Goal: Task Accomplishment & Management: Manage account settings

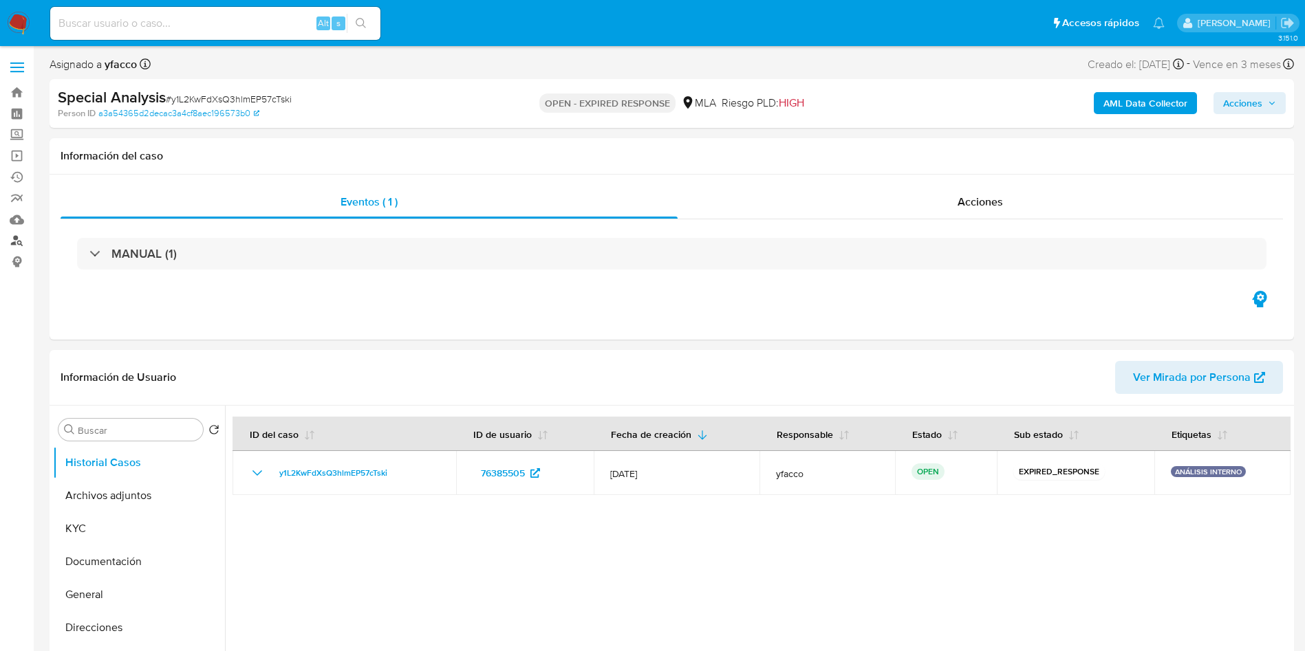
click at [17, 247] on link "Buscador de personas" at bounding box center [82, 240] width 164 height 21
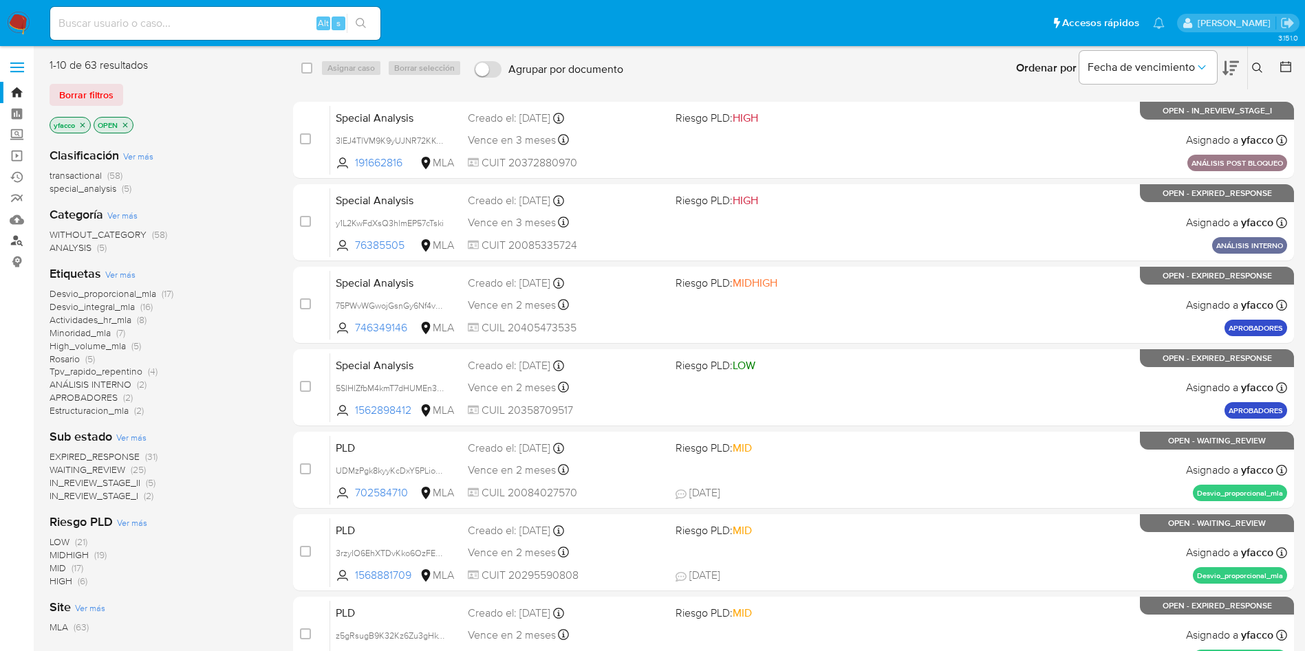
click at [20, 240] on link "Buscador de personas" at bounding box center [82, 240] width 164 height 21
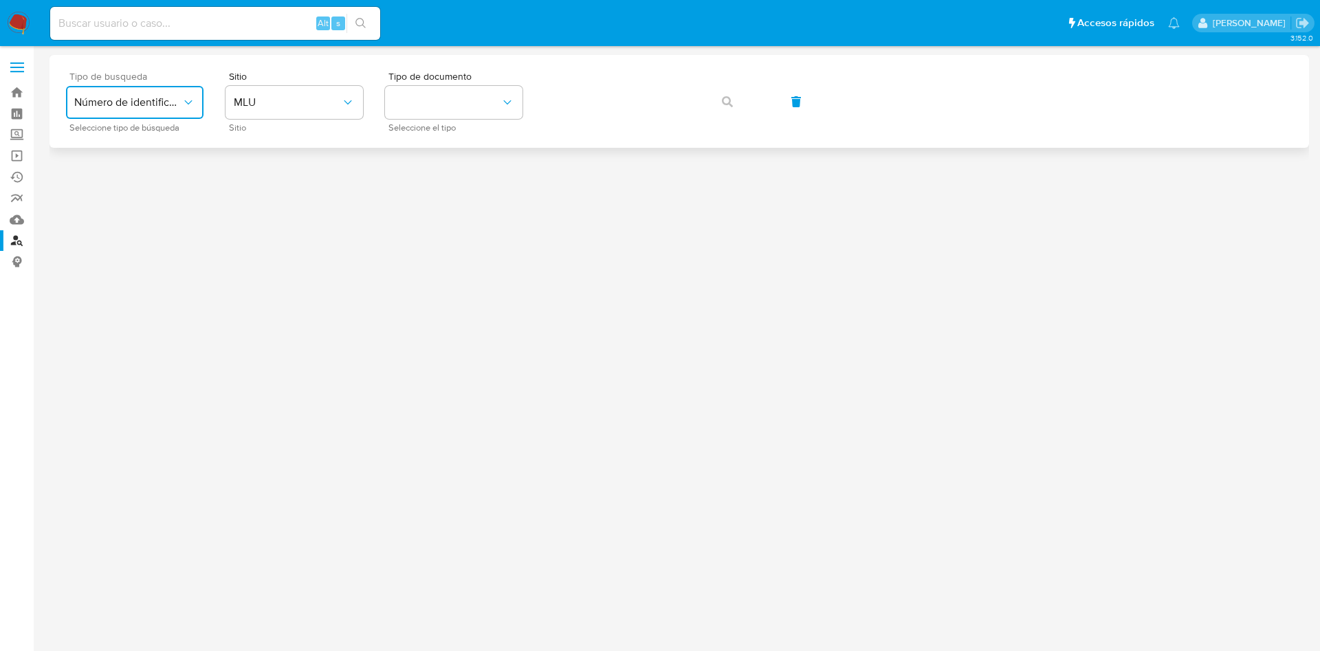
drag, startPoint x: 152, startPoint y: 104, endPoint x: 159, endPoint y: 116, distance: 13.6
click at [151, 104] on span "Número de identificación" at bounding box center [127, 103] width 107 height 14
click at [157, 153] on span "Número de identificación" at bounding box center [130, 147] width 113 height 28
click at [318, 114] on button "site_id" at bounding box center [295, 102] width 138 height 33
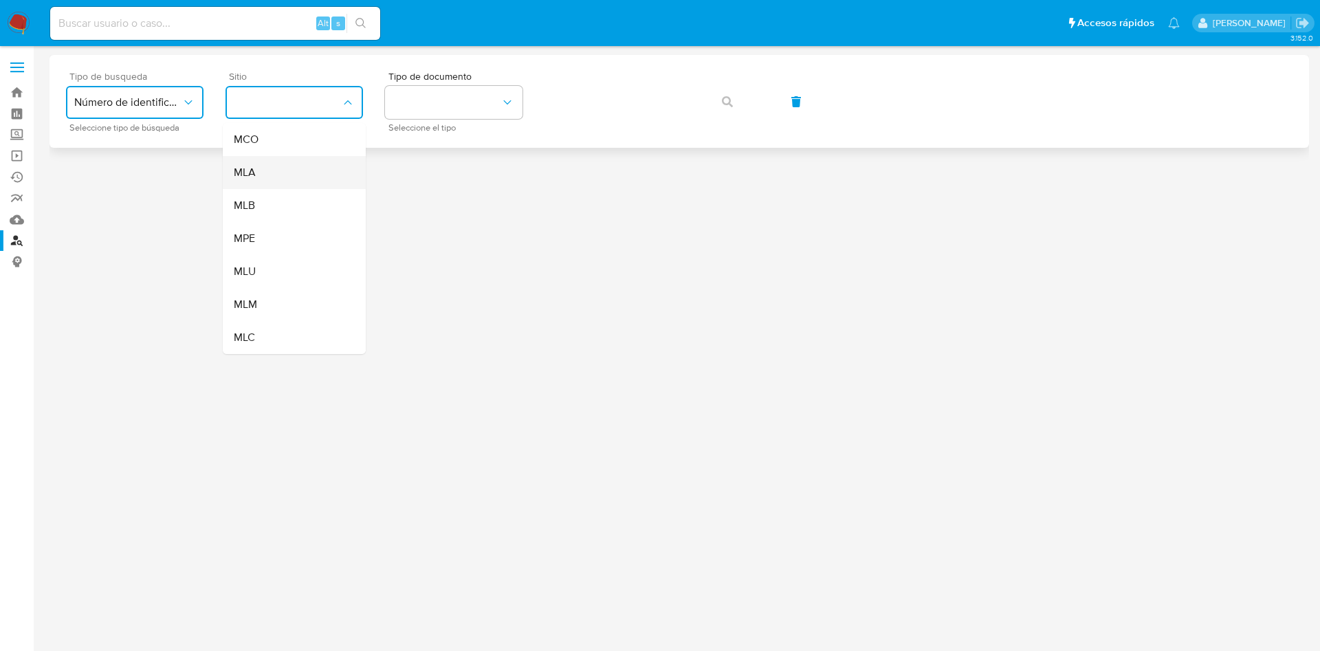
click at [296, 173] on div "MLA" at bounding box center [290, 172] width 113 height 33
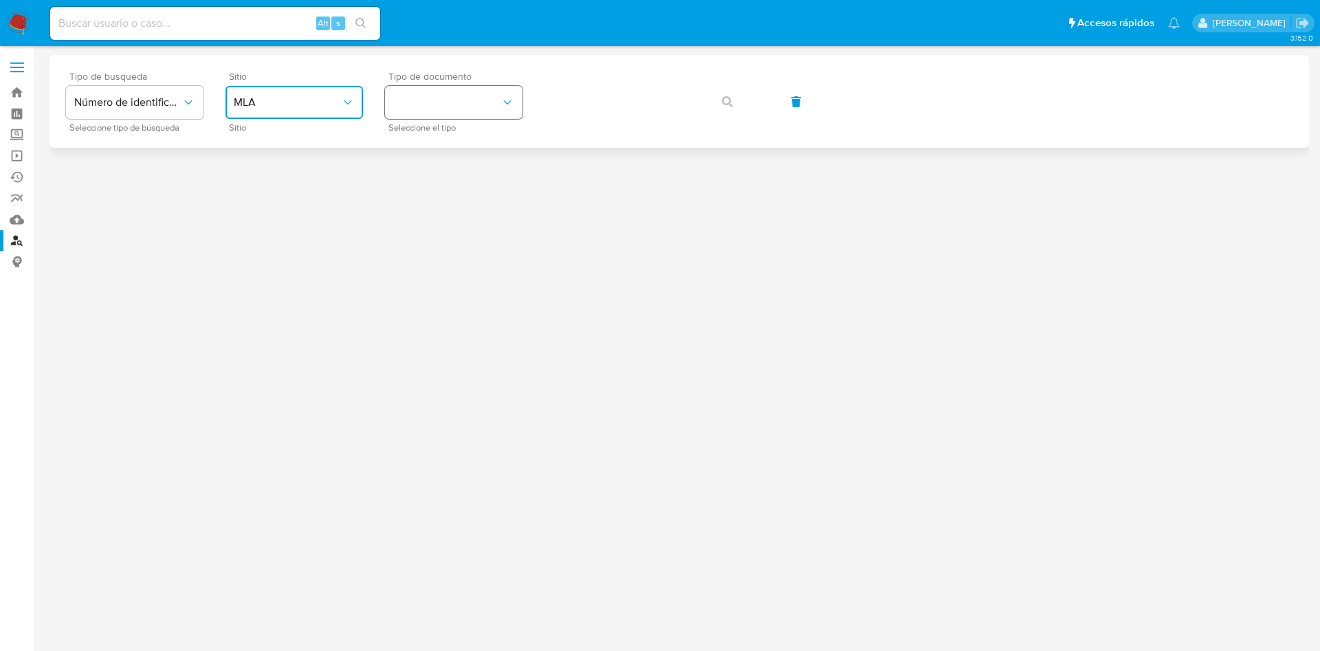
click at [428, 100] on button "identificationType" at bounding box center [454, 102] width 138 height 33
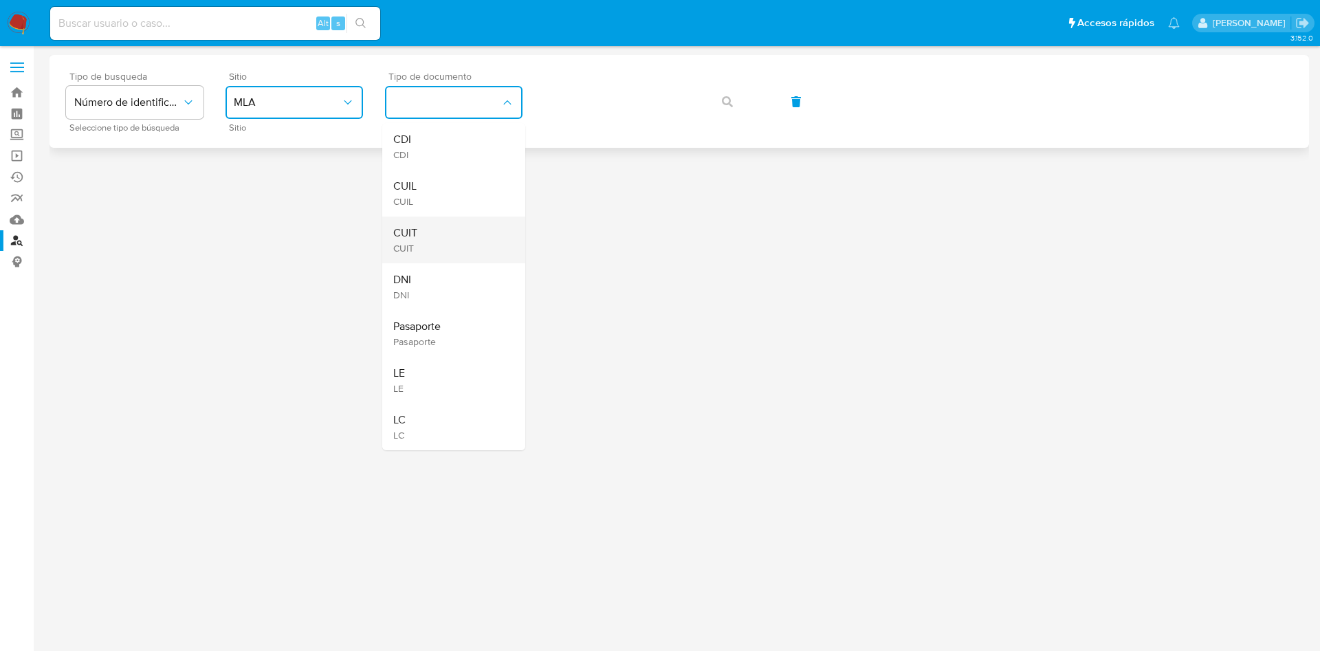
click at [455, 230] on div "CUIT CUIT" at bounding box center [449, 240] width 113 height 47
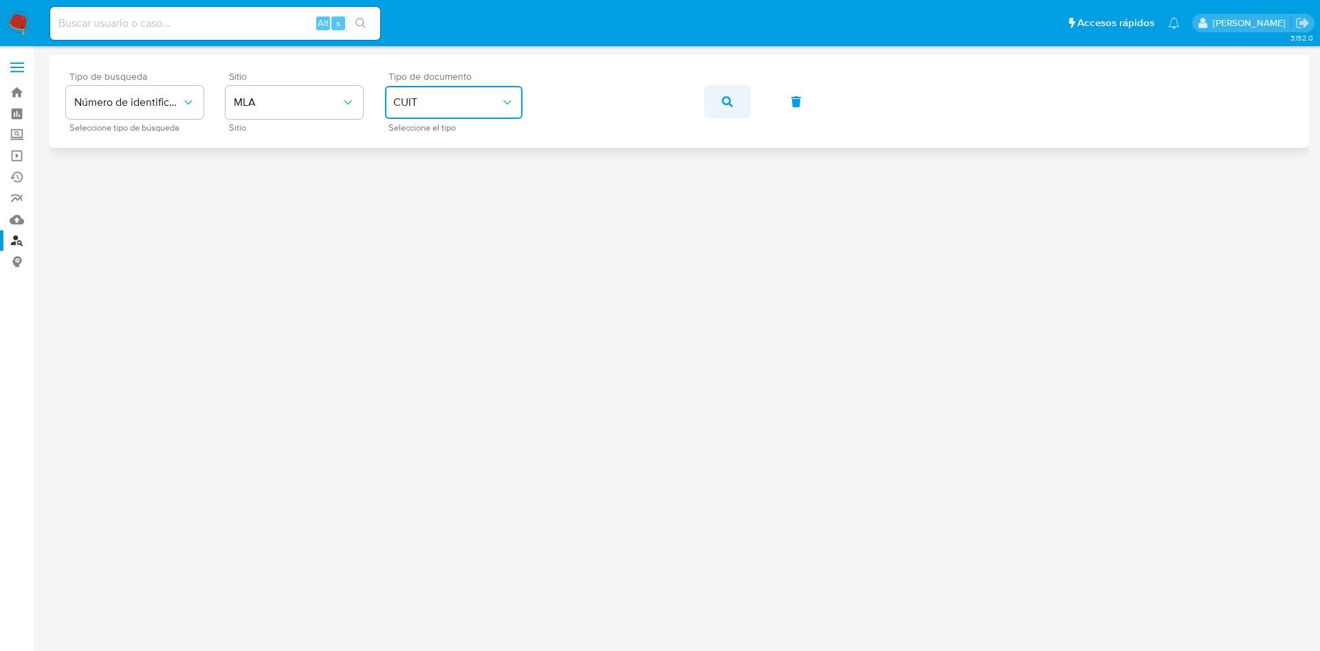
click at [715, 104] on button "button" at bounding box center [727, 101] width 47 height 33
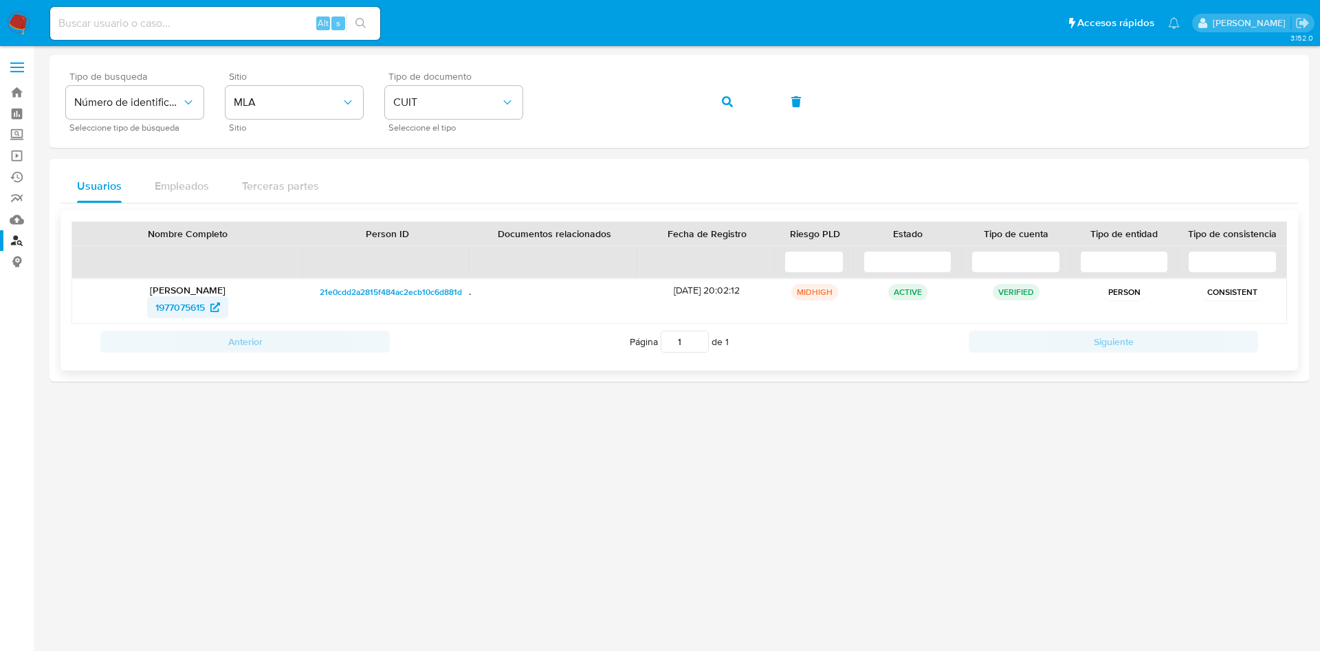
click at [178, 308] on span "1977075615" at bounding box center [180, 307] width 50 height 22
click at [717, 101] on button "button" at bounding box center [727, 101] width 47 height 33
click at [172, 299] on span "76385505" at bounding box center [180, 307] width 44 height 22
click at [20, 96] on link "Bandeja" at bounding box center [82, 92] width 164 height 21
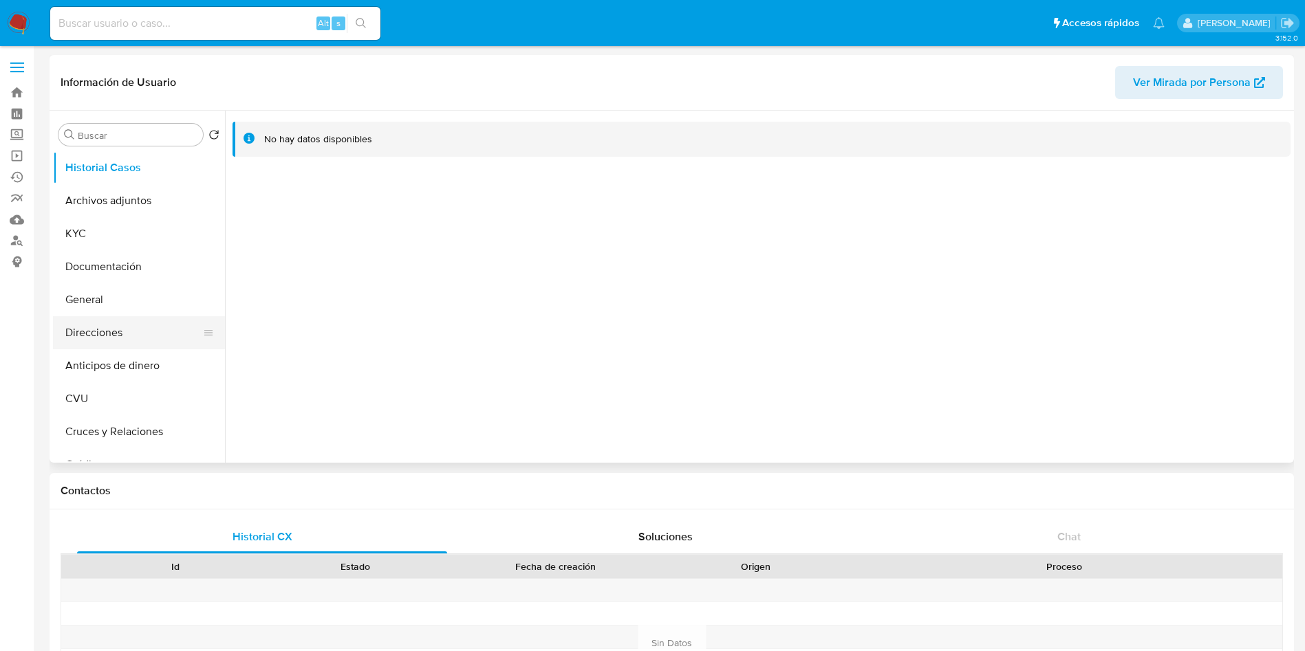
select select "10"
click at [124, 327] on button "Direcciones" at bounding box center [133, 332] width 161 height 33
click at [129, 228] on button "KYC" at bounding box center [133, 233] width 161 height 33
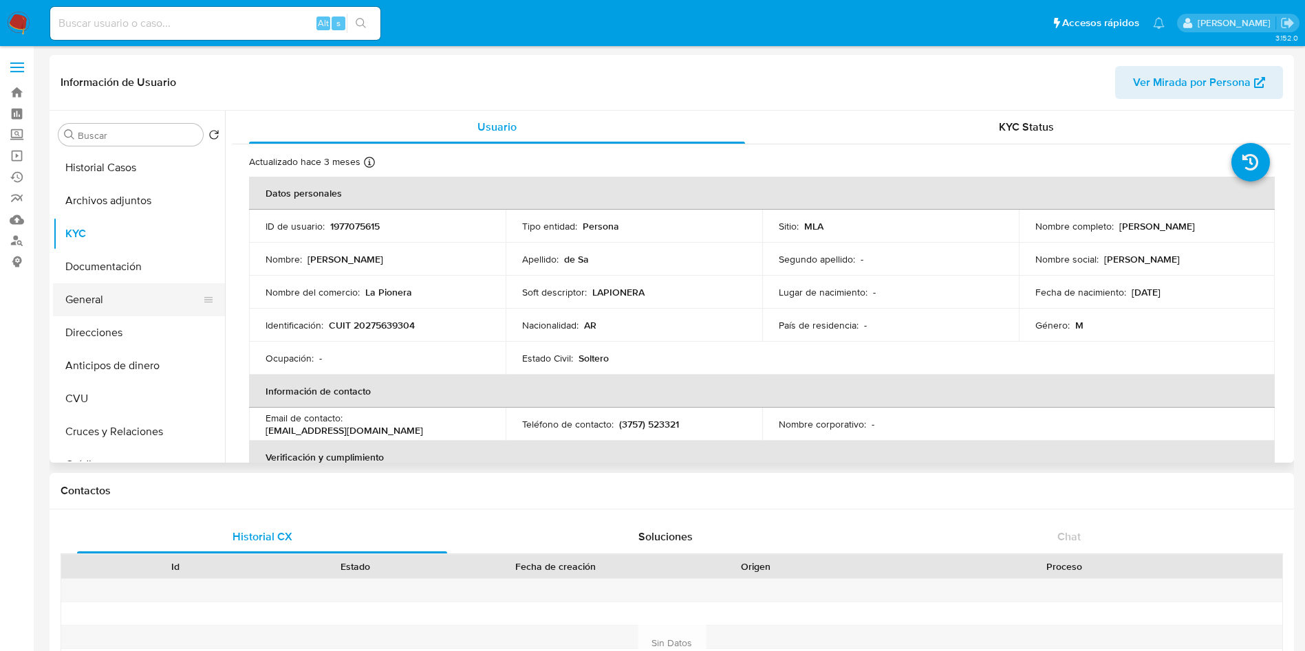
click at [138, 305] on button "General" at bounding box center [133, 299] width 161 height 33
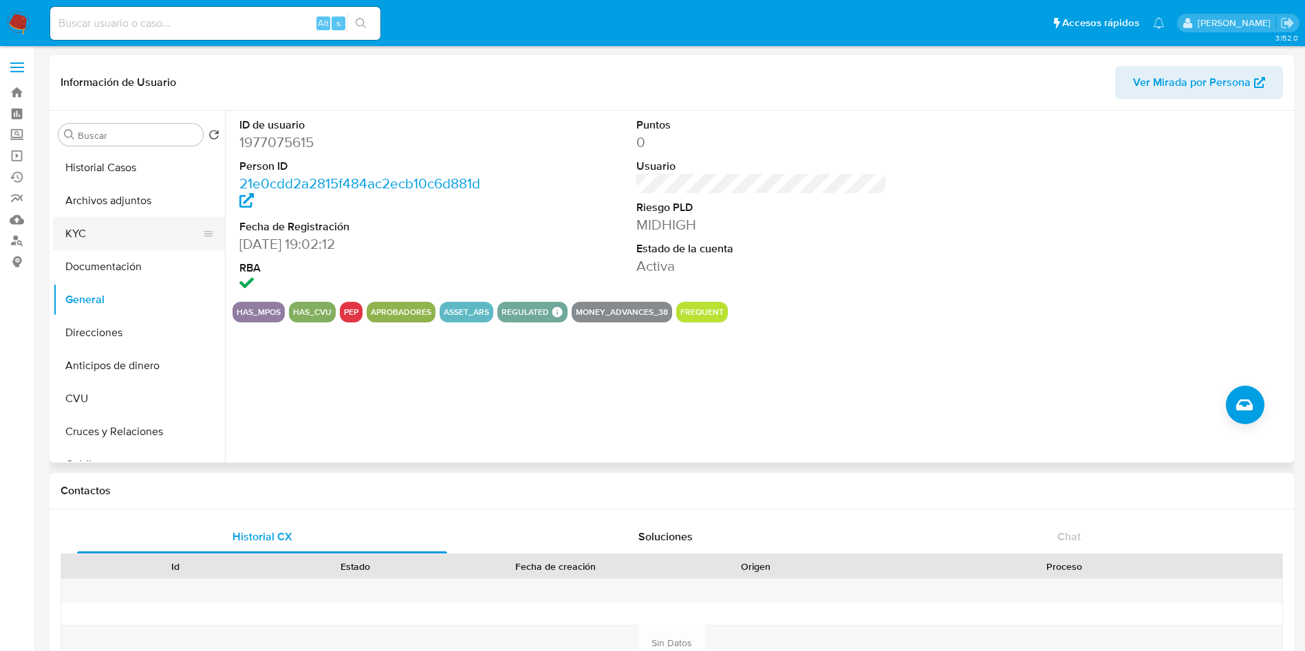
click at [125, 243] on button "KYC" at bounding box center [133, 233] width 161 height 33
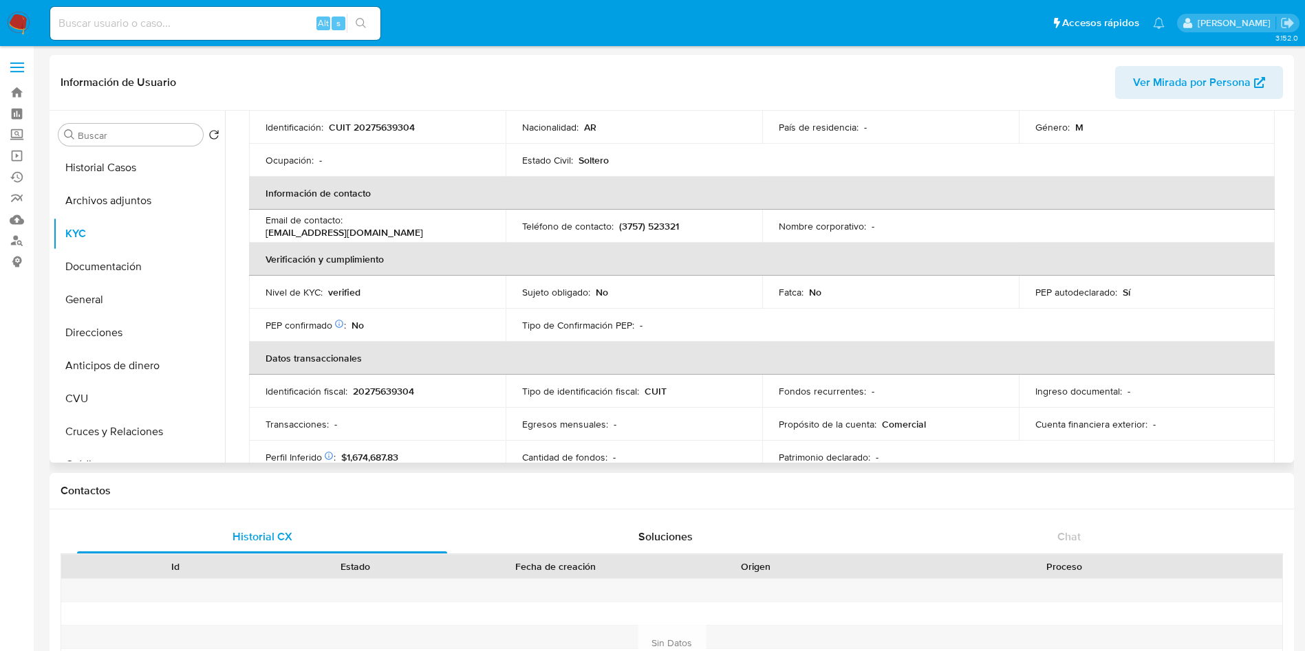
scroll to position [206, 0]
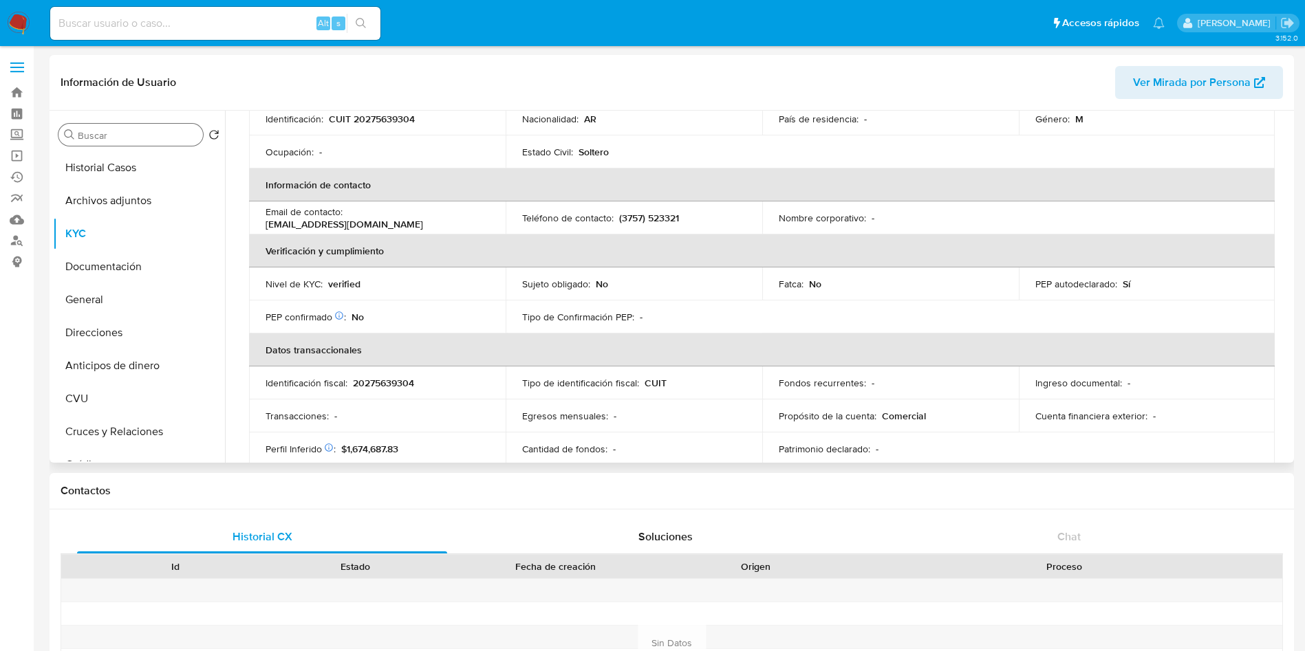
click at [109, 139] on input "Buscar" at bounding box center [138, 135] width 120 height 12
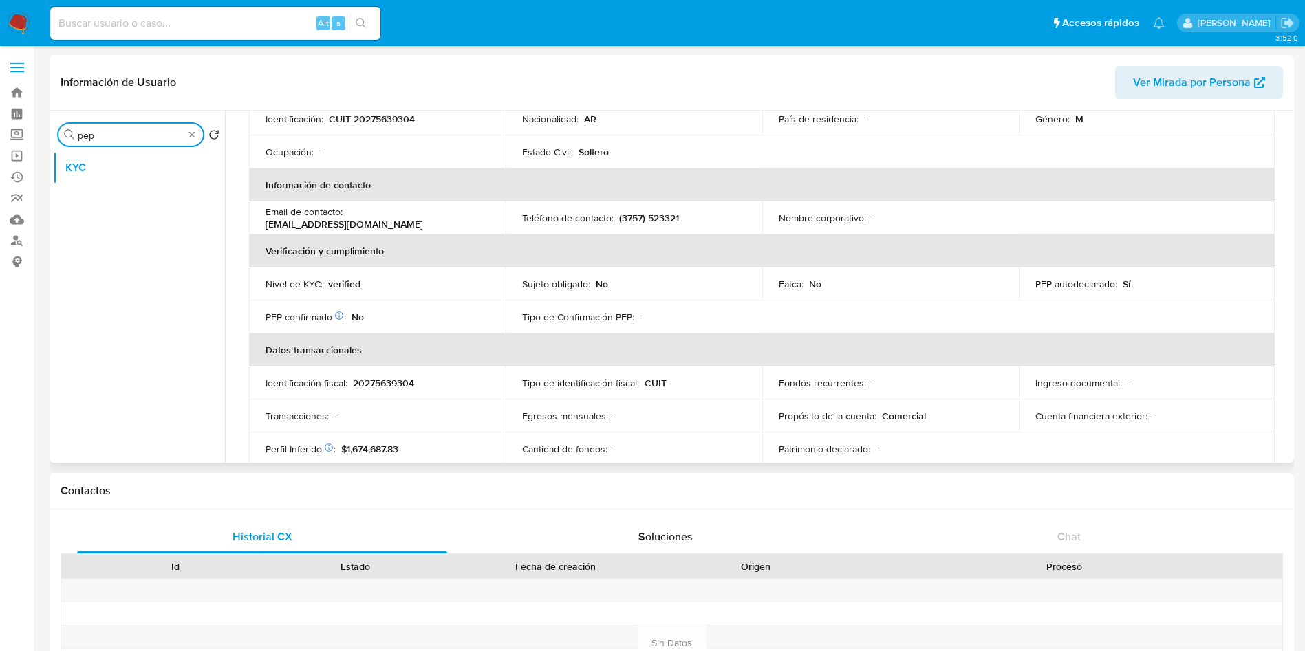
type input "pep"
click at [192, 140] on div "Buscar pep" at bounding box center [130, 135] width 144 height 22
type input "lis"
click at [149, 196] on button "Lista Interna" at bounding box center [133, 200] width 161 height 33
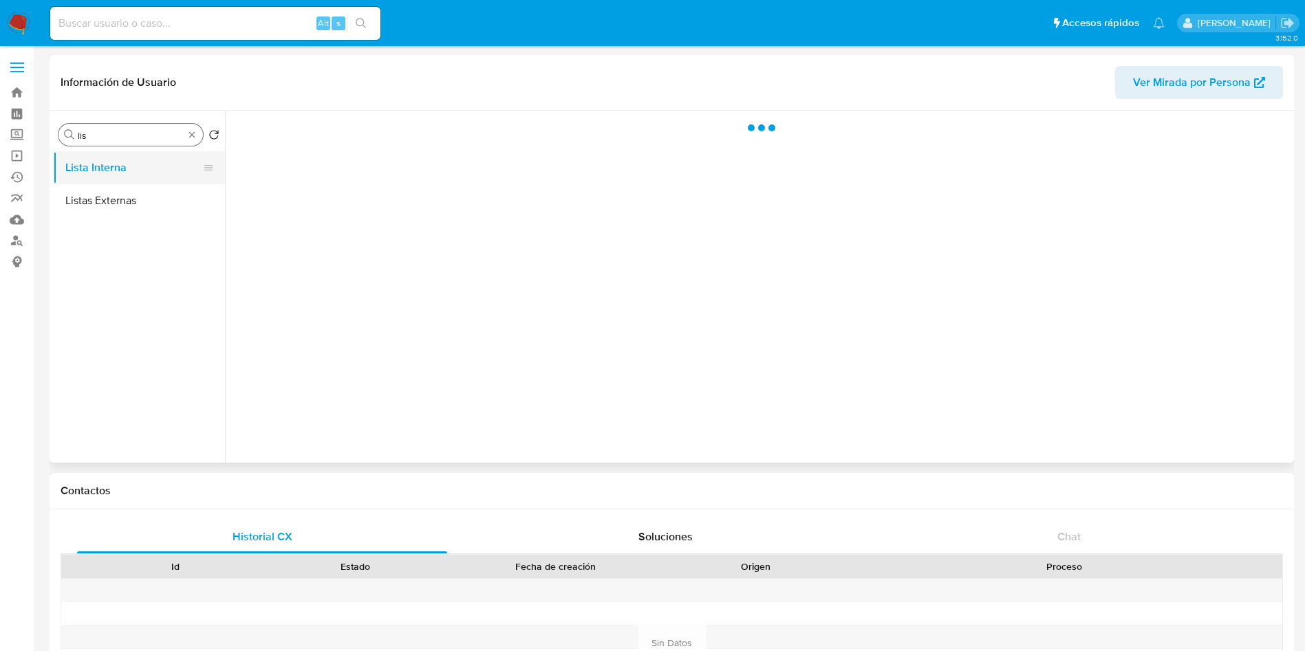
scroll to position [0, 0]
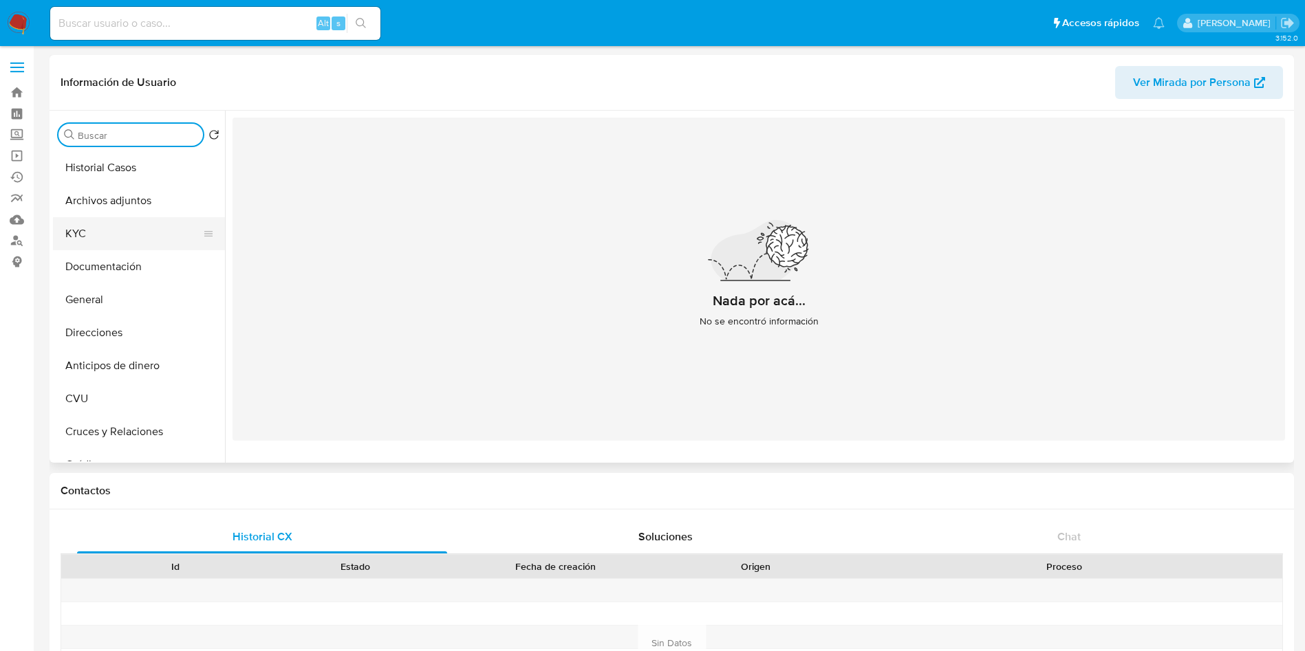
click at [79, 231] on button "KYC" at bounding box center [133, 233] width 161 height 33
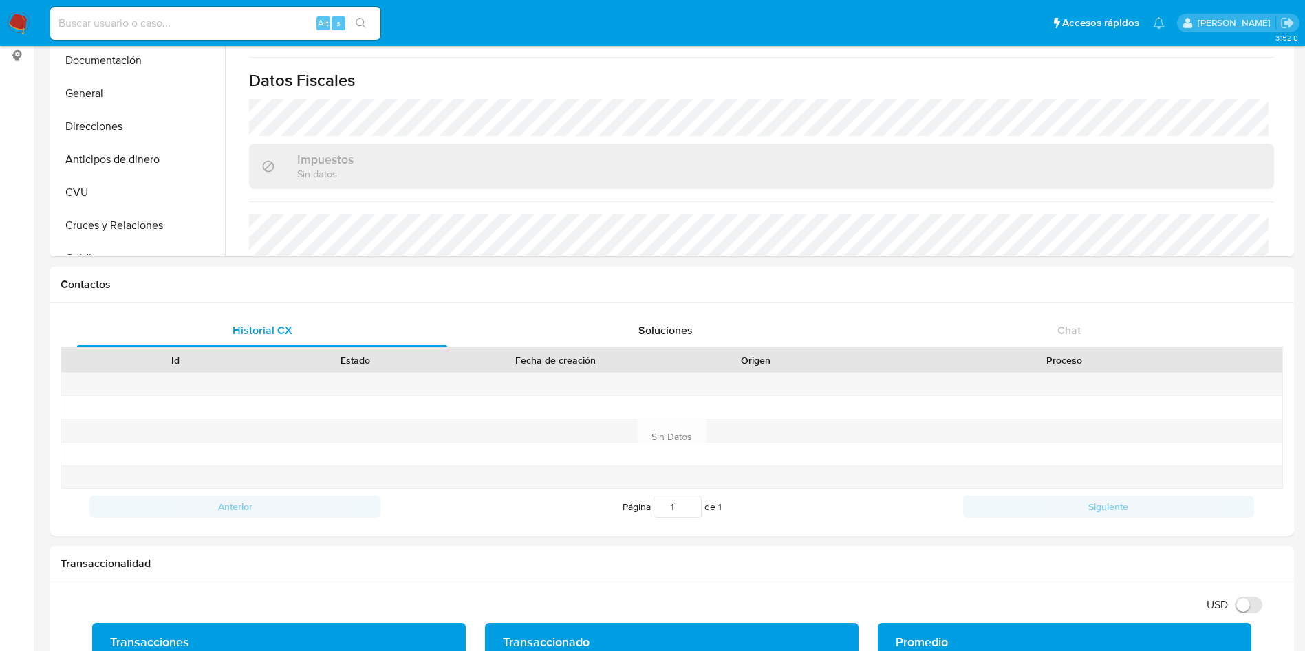
scroll to position [712, 0]
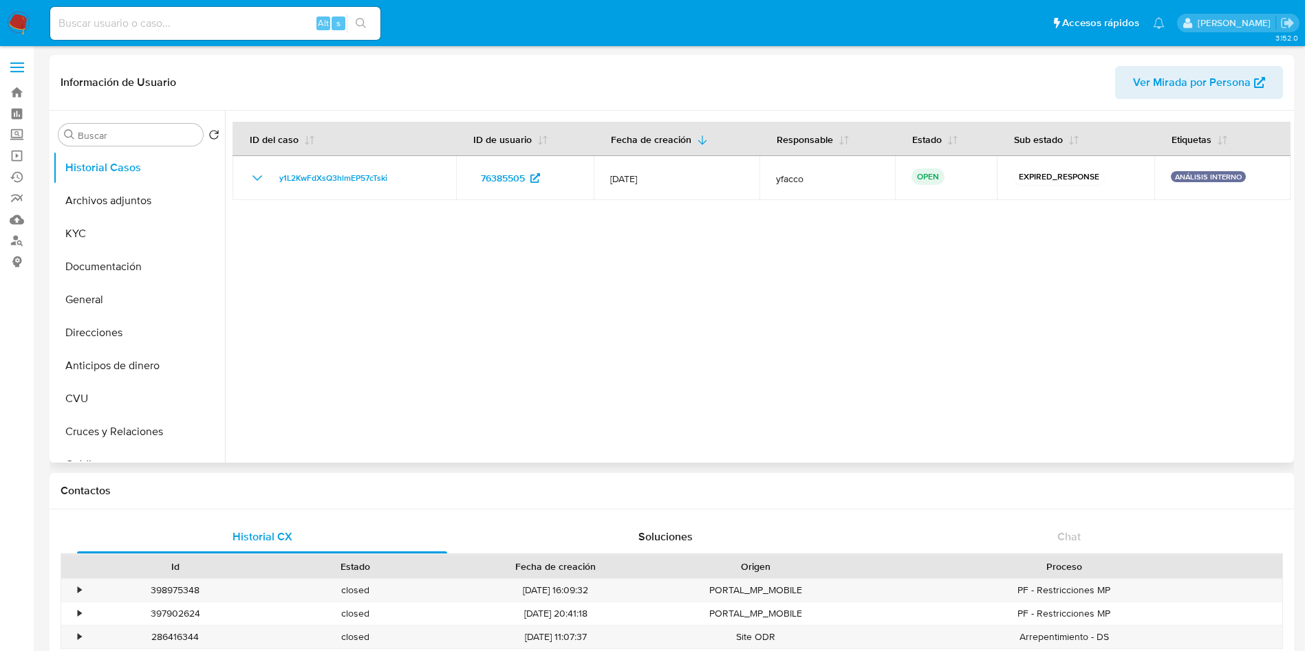
select select "10"
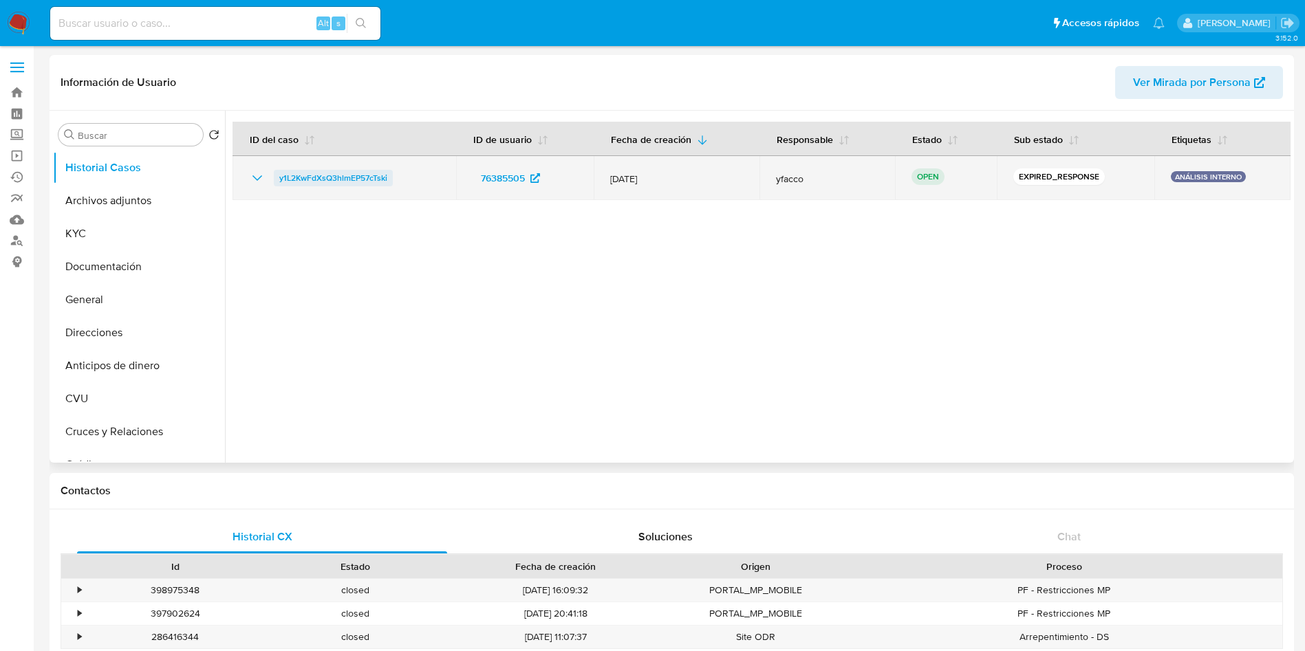
click at [341, 175] on span "y1L2KwFdXsQ3hlmEP57cTski" at bounding box center [333, 178] width 108 height 17
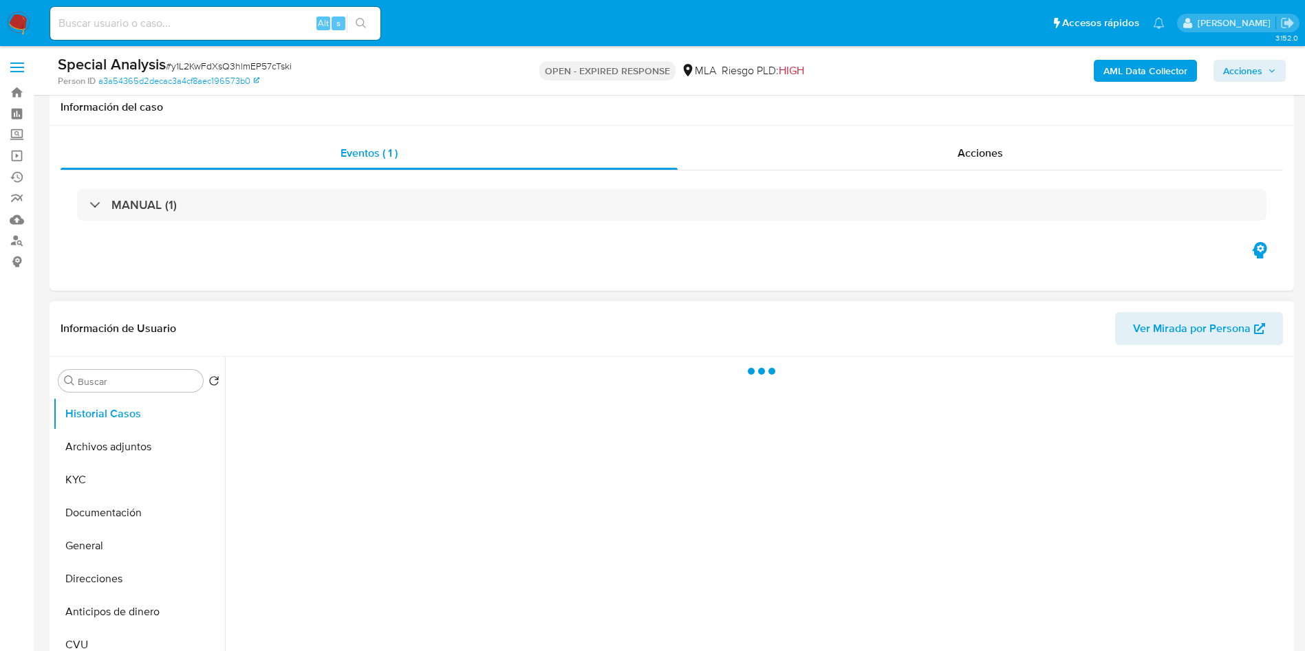
scroll to position [206, 0]
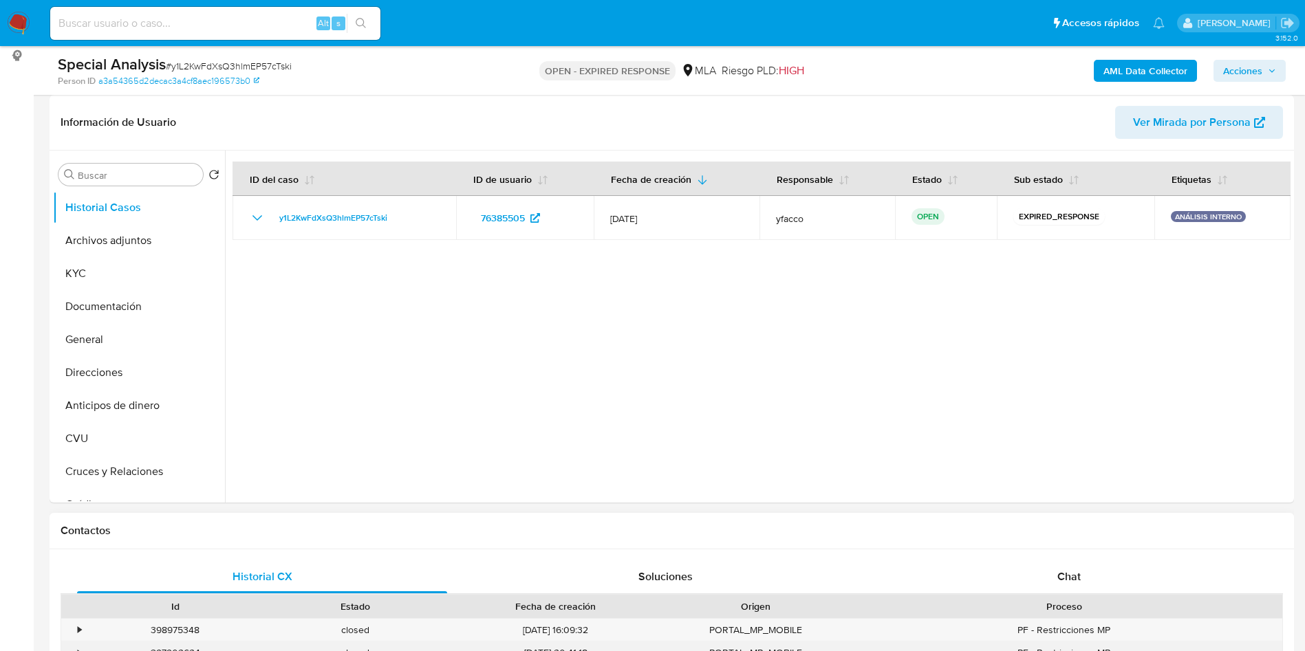
select select "10"
click at [133, 273] on button "KYC" at bounding box center [133, 273] width 161 height 33
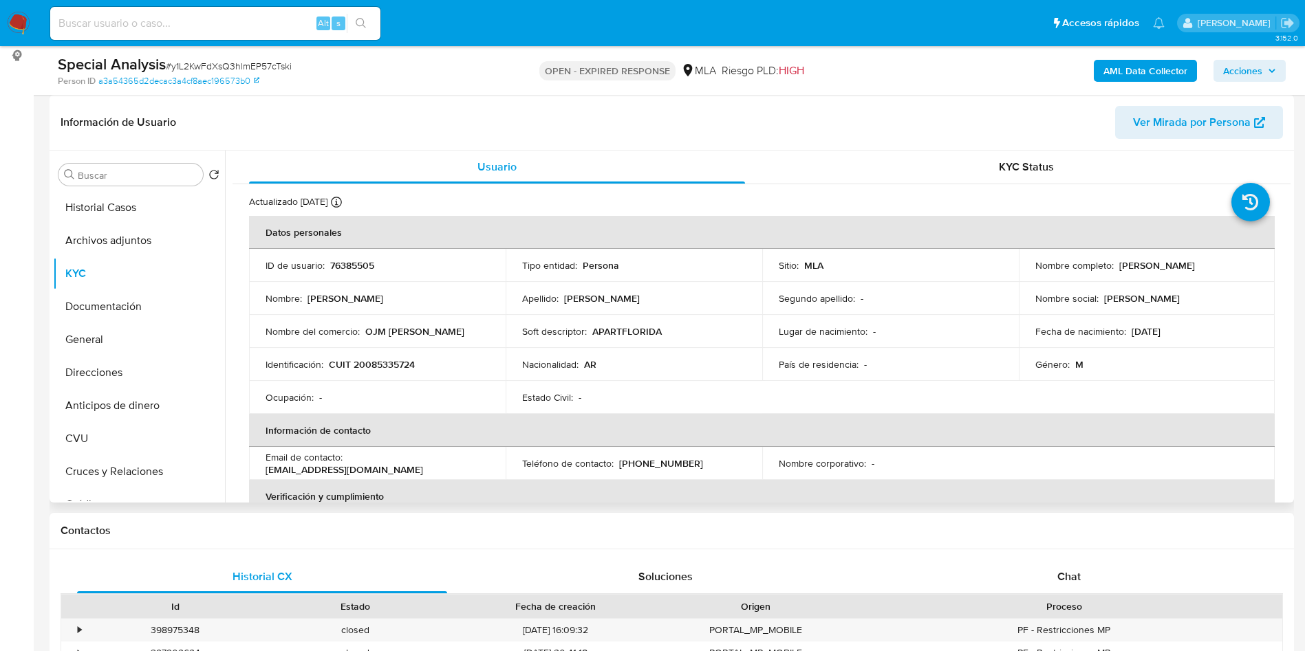
click at [362, 364] on p "CUIT 20085335724" at bounding box center [372, 364] width 86 height 12
copy p "20085335724"
drag, startPoint x: 589, startPoint y: 336, endPoint x: 662, endPoint y: 330, distance: 73.8
click at [662, 330] on div "Soft descriptor : APARTFLORIDA" at bounding box center [634, 331] width 224 height 12
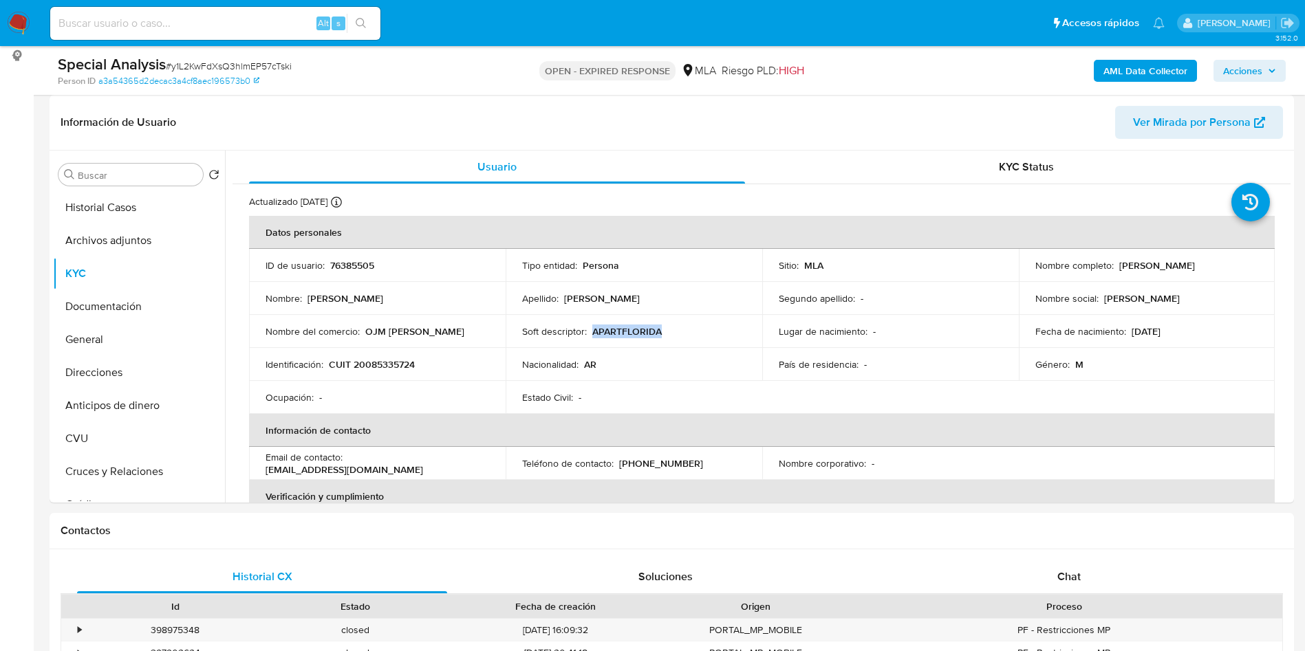
copy p "APARTFLORIDA"
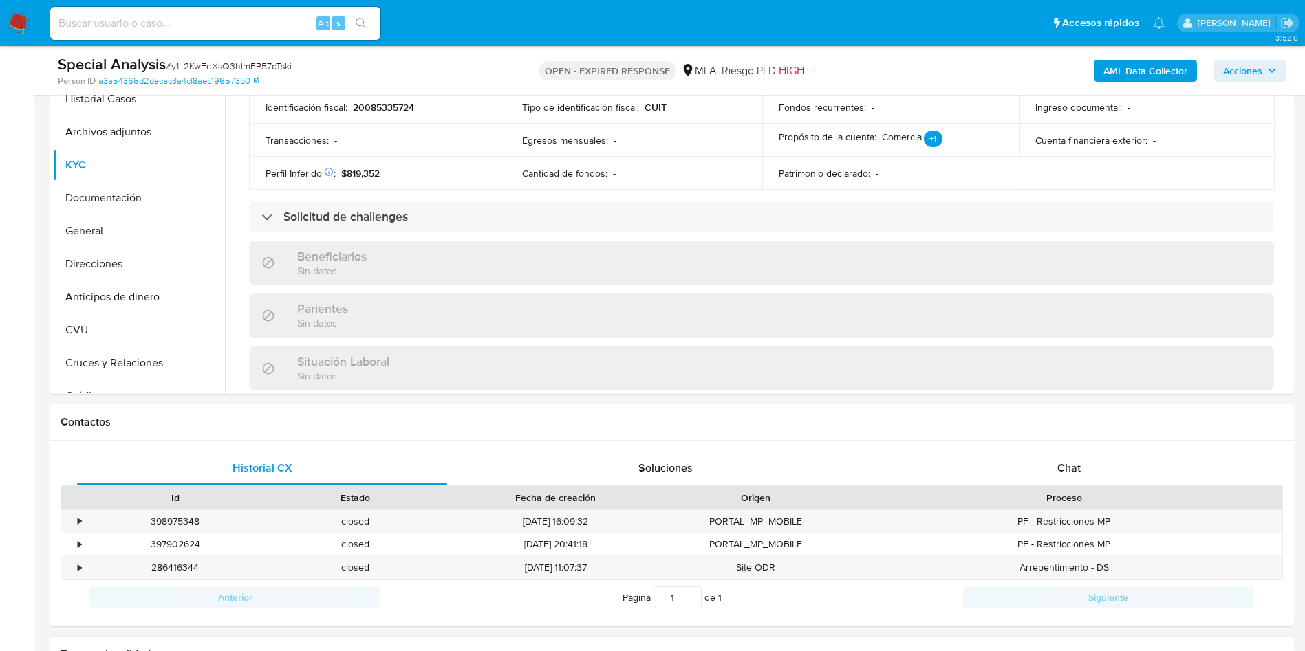
scroll to position [619, 0]
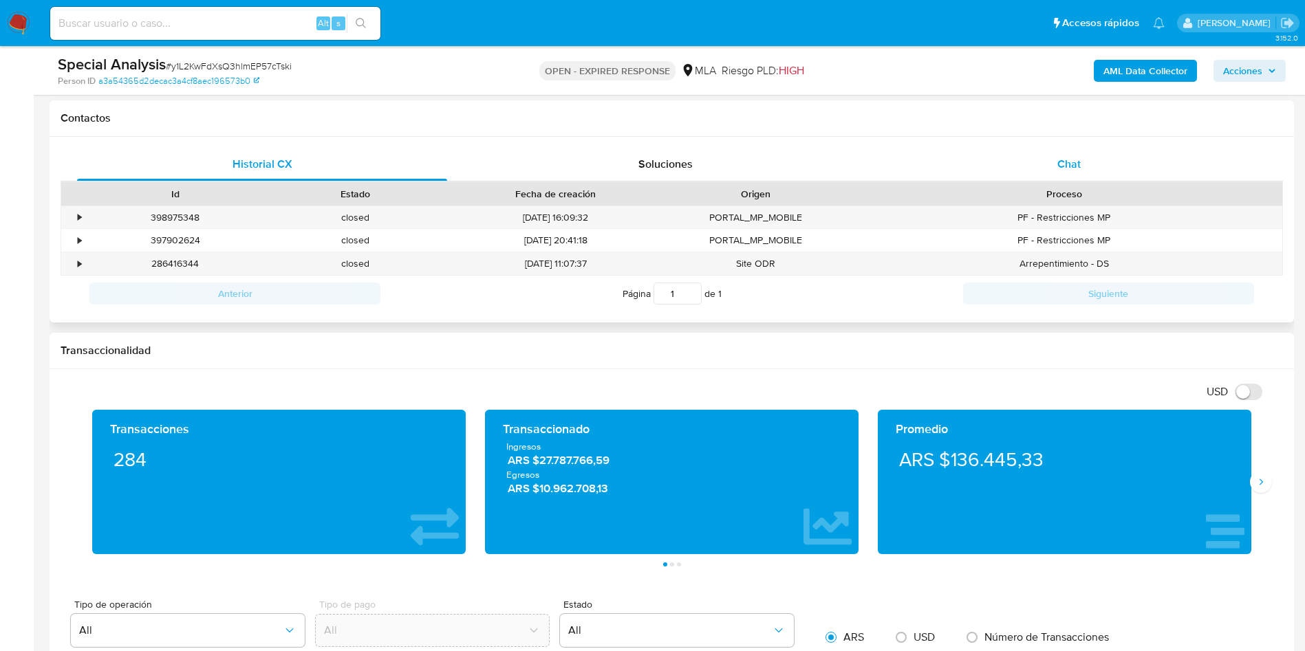
click at [1071, 169] on span "Chat" at bounding box center [1068, 164] width 23 height 16
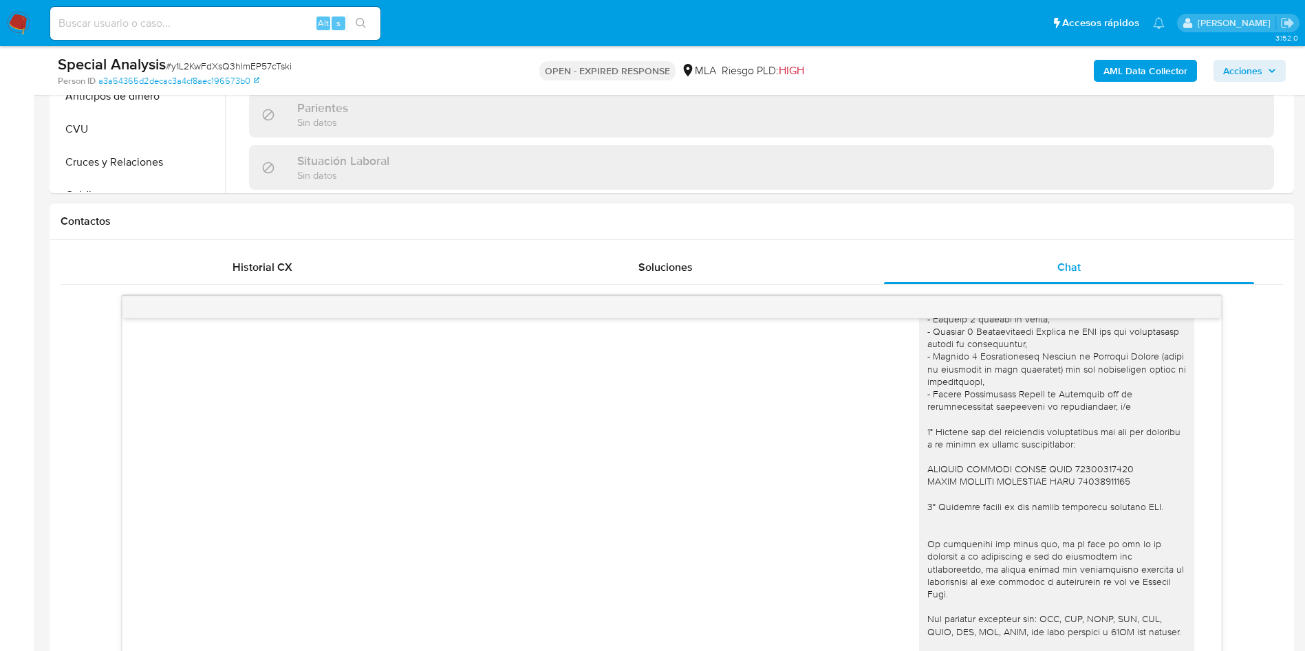
scroll to position [206, 0]
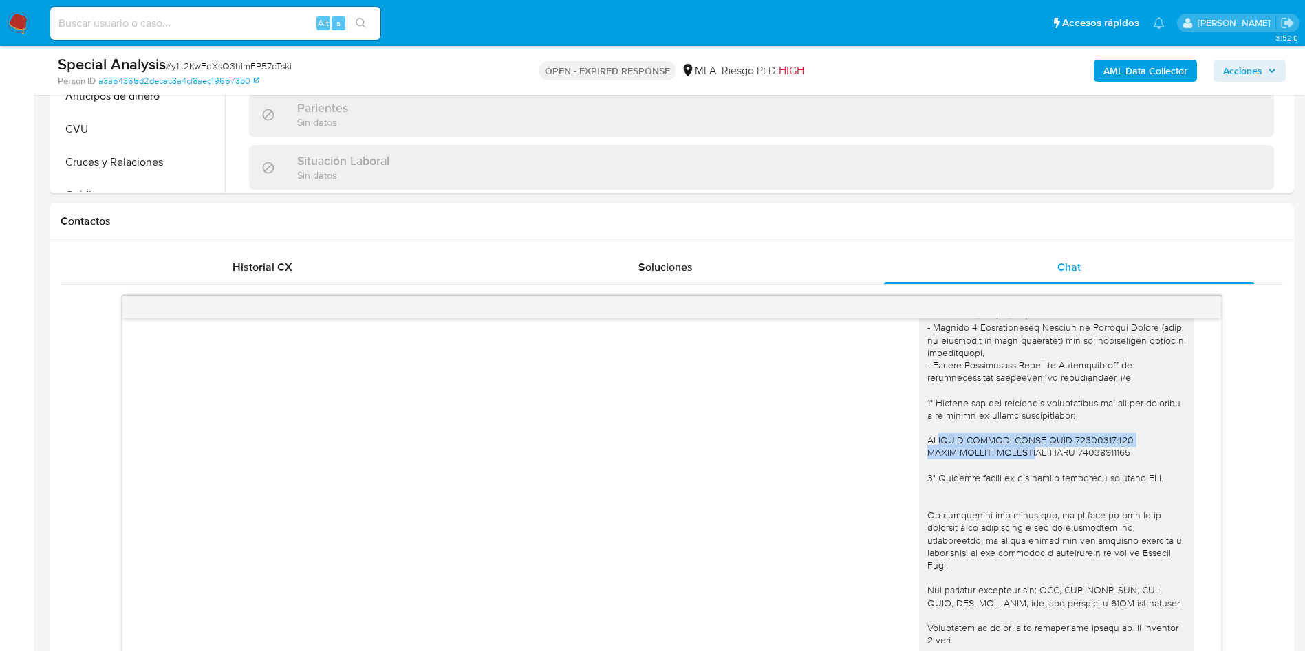
drag, startPoint x: 921, startPoint y: 443, endPoint x: 1034, endPoint y: 448, distance: 112.9
click at [1034, 448] on div at bounding box center [1056, 428] width 259 height 588
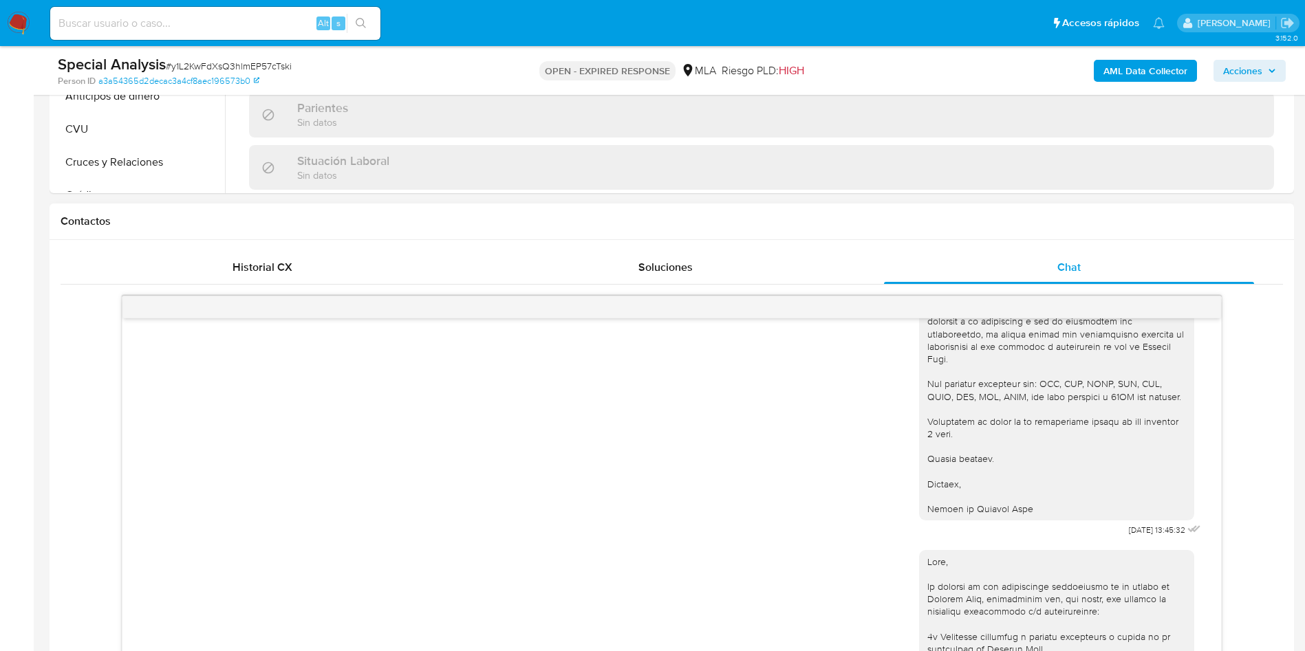
scroll to position [309, 0]
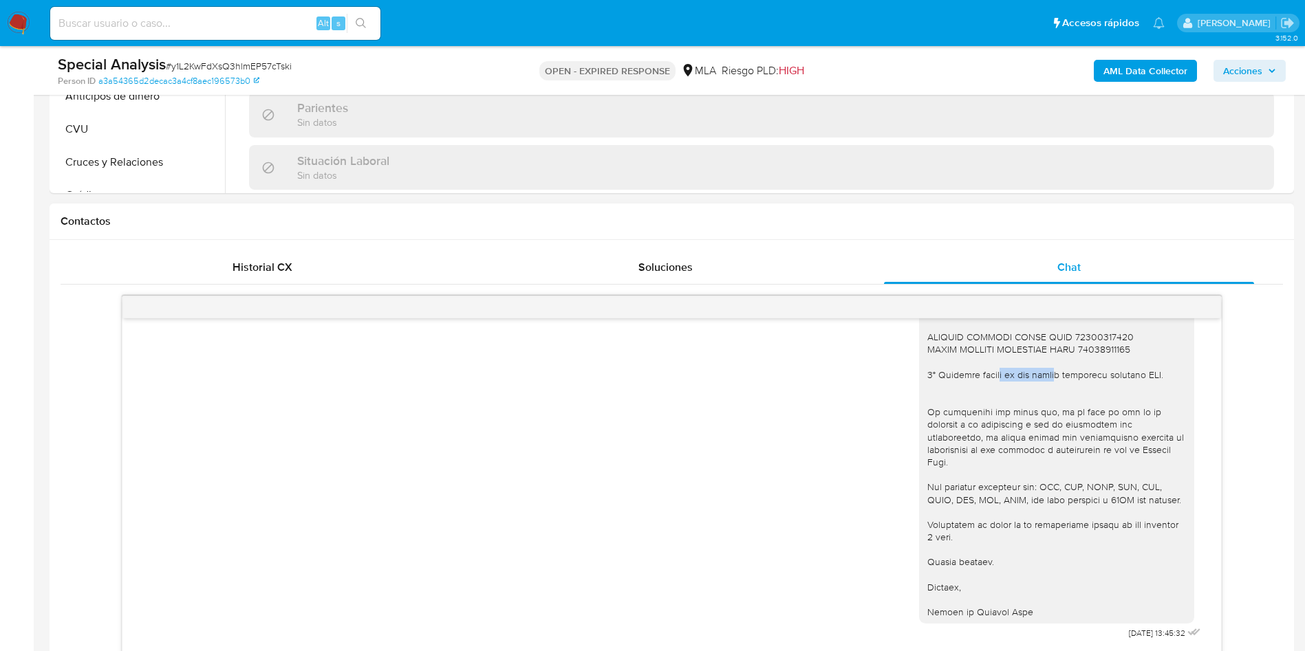
drag, startPoint x: 977, startPoint y: 379, endPoint x: 1037, endPoint y: 378, distance: 59.8
click at [1037, 378] on div at bounding box center [1056, 325] width 259 height 588
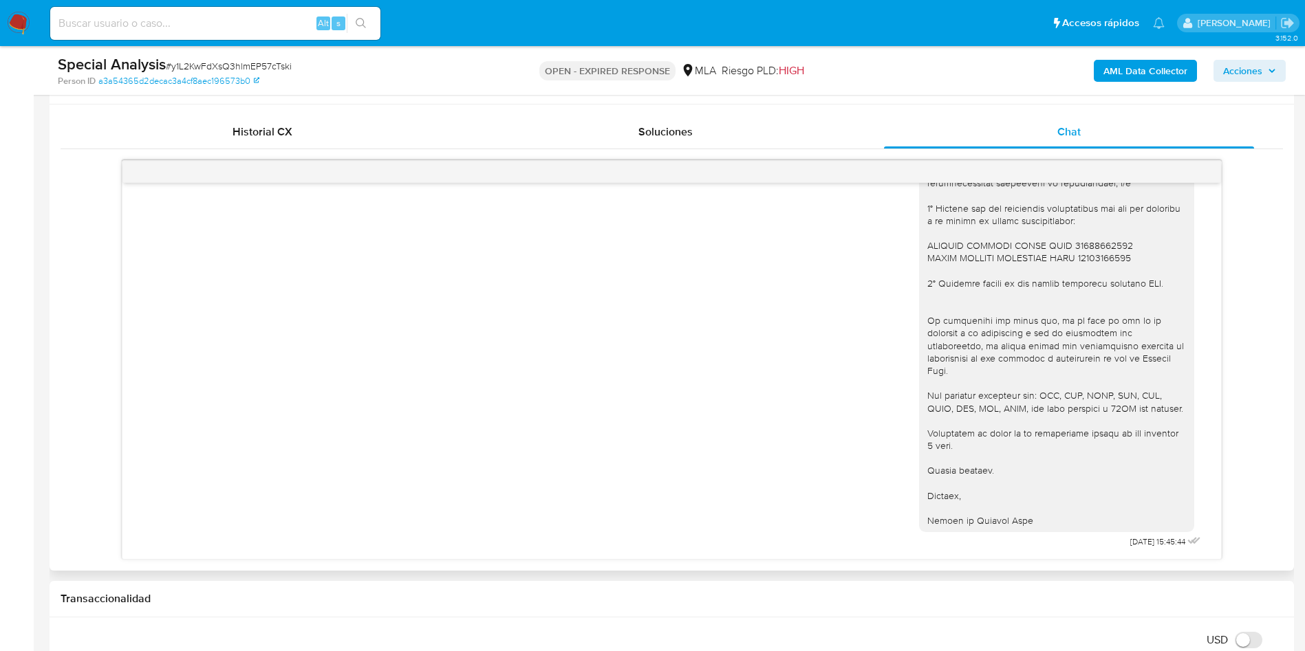
scroll to position [722, 0]
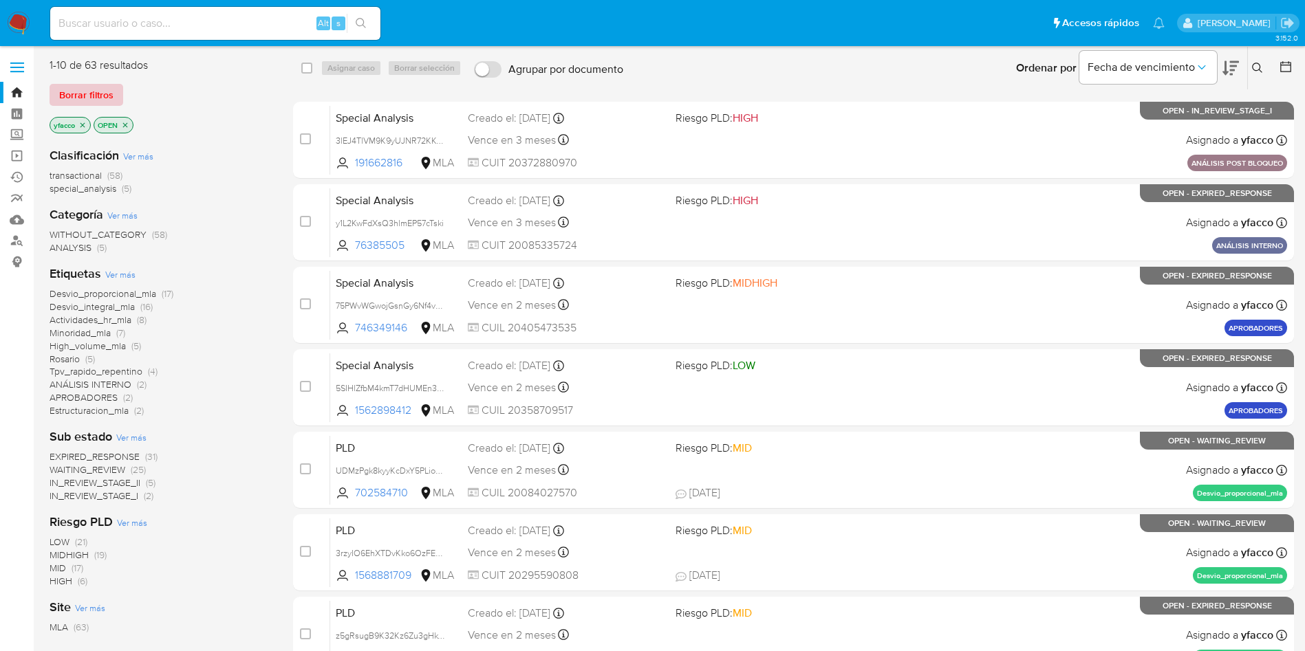
click at [89, 92] on span "Borrar filtros" at bounding box center [86, 94] width 54 height 19
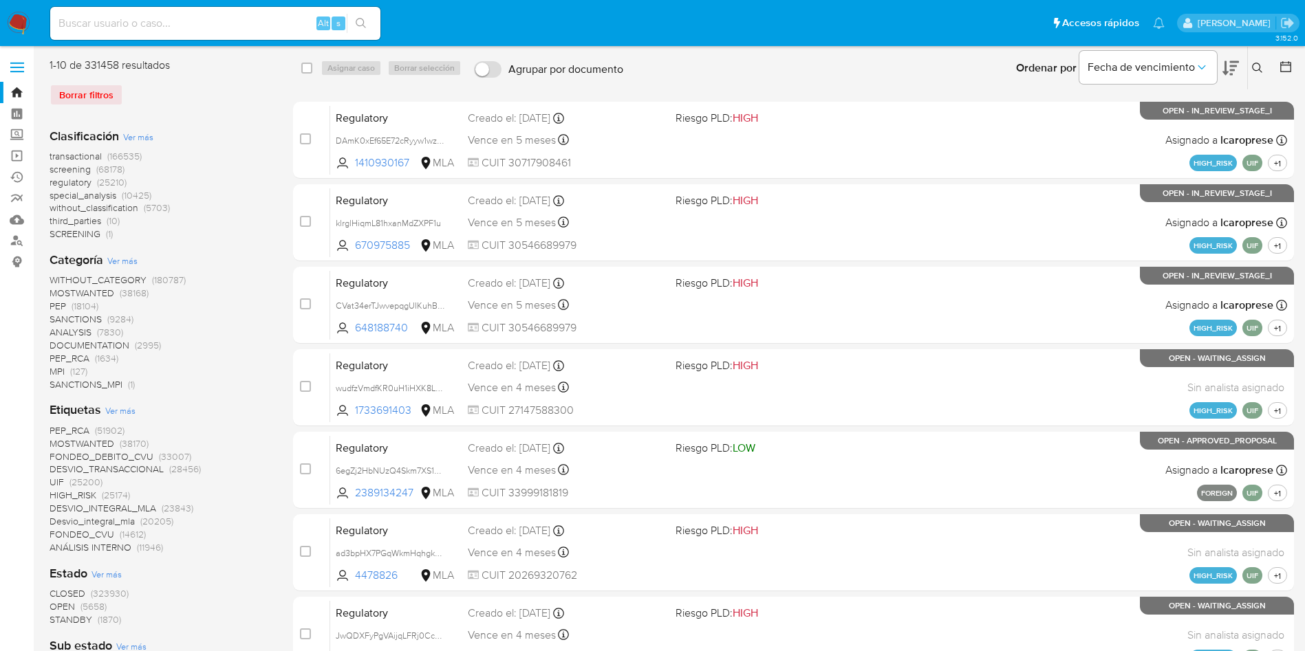
click at [1255, 69] on icon at bounding box center [1257, 68] width 11 height 11
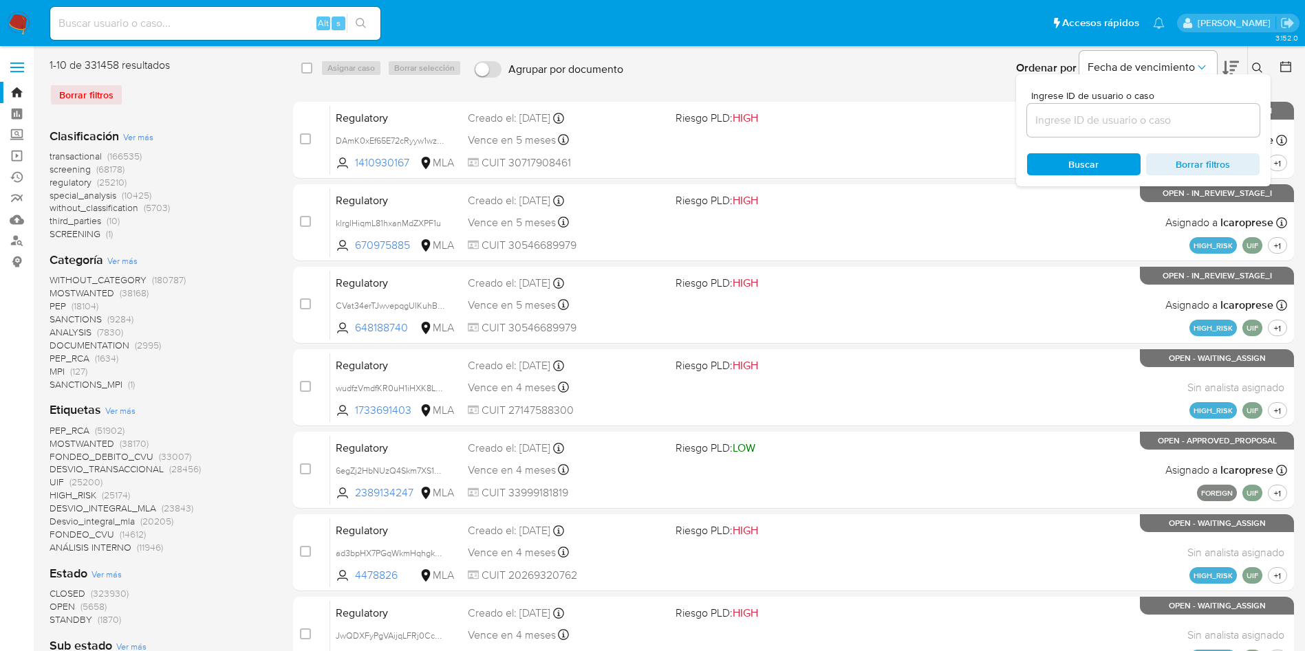
click at [1085, 119] on input at bounding box center [1143, 120] width 232 height 18
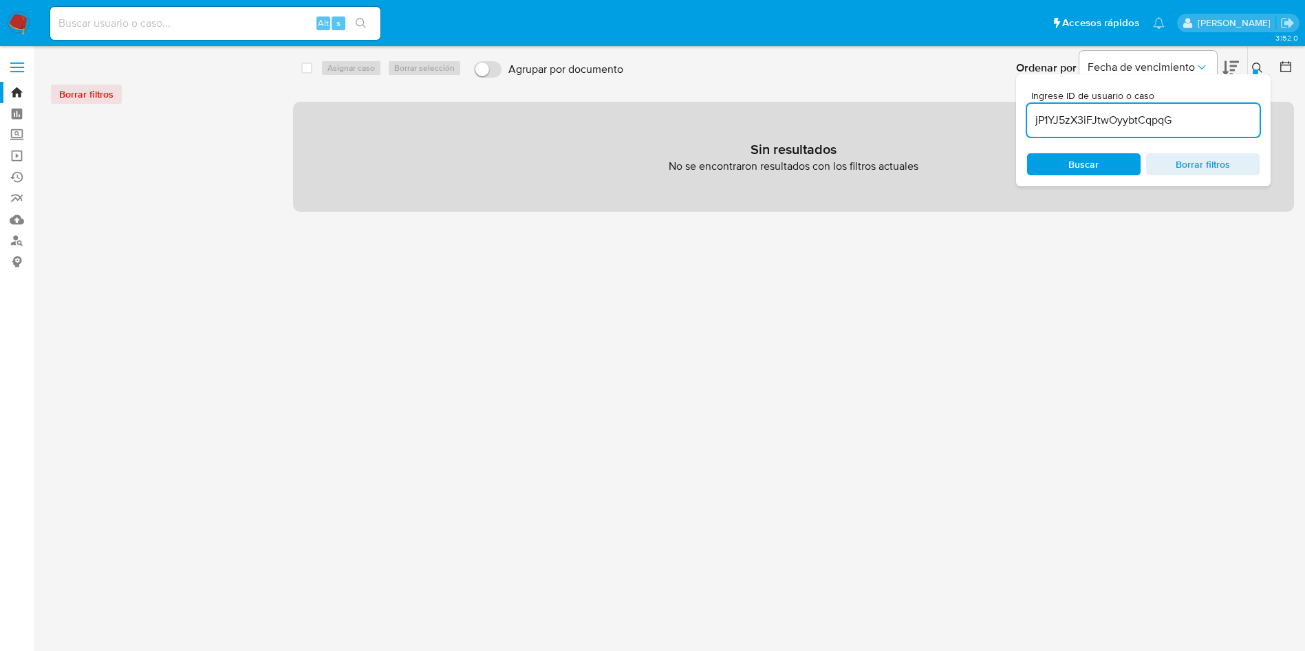
click at [1175, 117] on input "jP1YJ5zX3iFJtwOyybtCqpqG" at bounding box center [1143, 120] width 232 height 18
type input "jP1YJ5zX3iFJtwOyybtCqpqG"
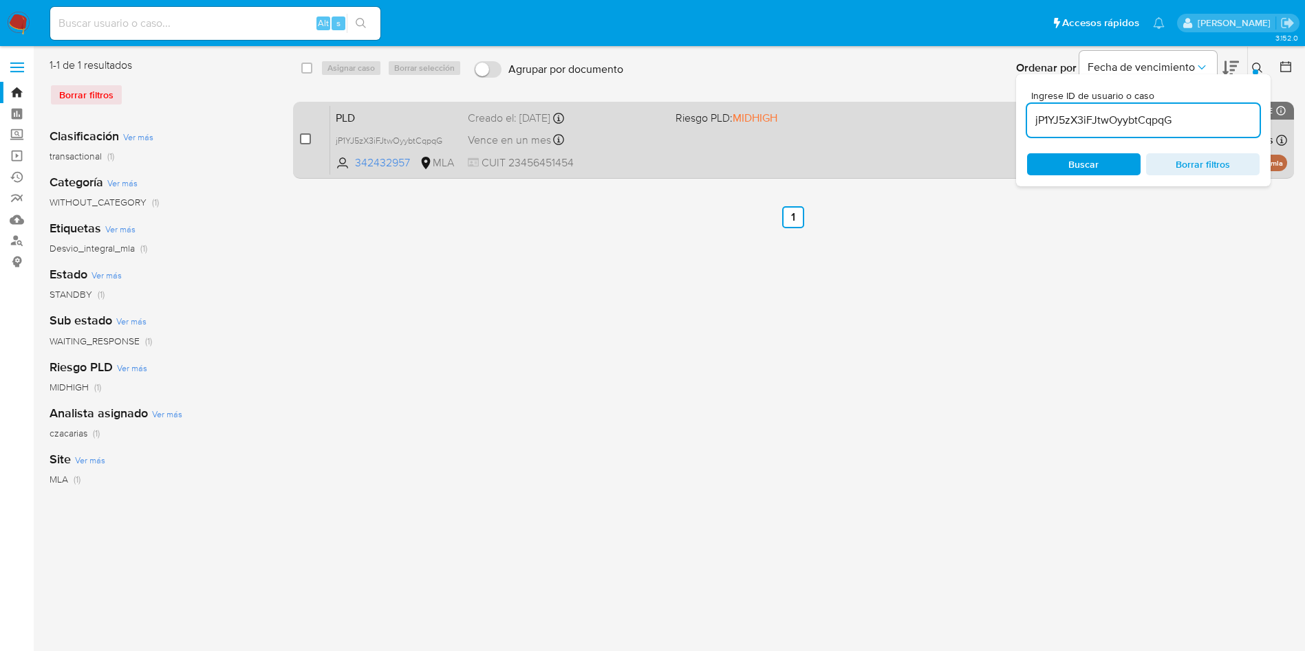
click at [308, 141] on input "checkbox" at bounding box center [305, 138] width 11 height 11
checkbox input "true"
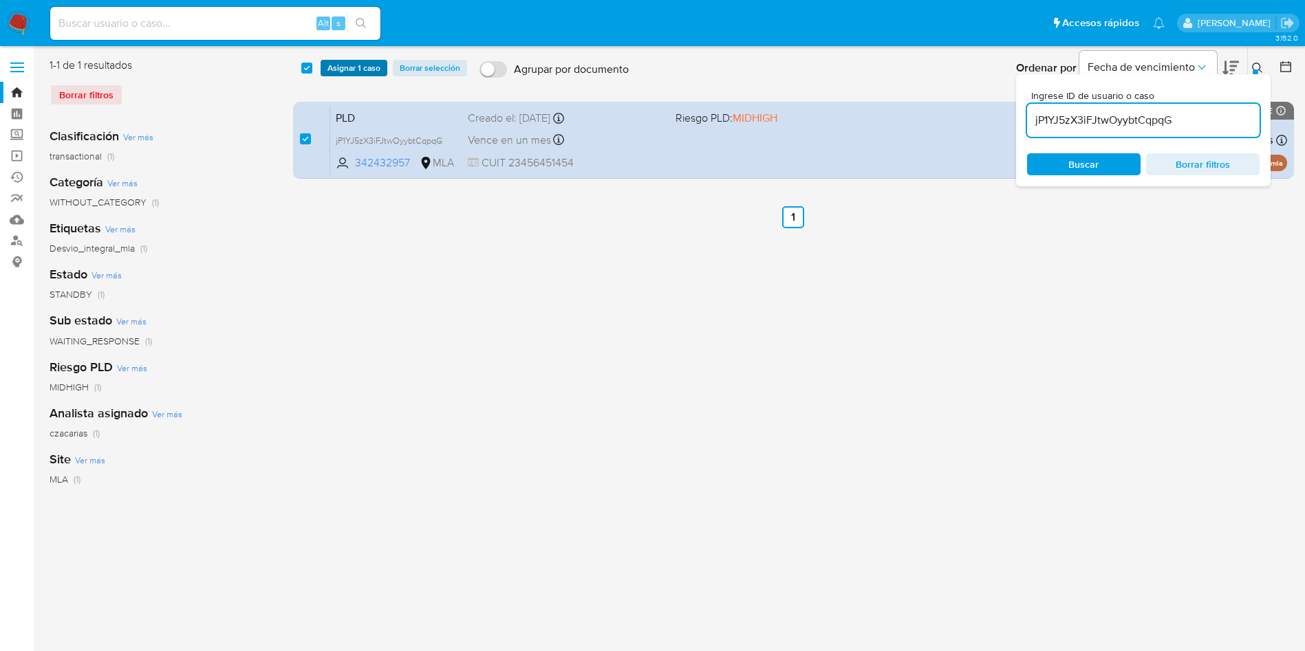
click at [336, 69] on span "Asignar 1 caso" at bounding box center [353, 68] width 53 height 14
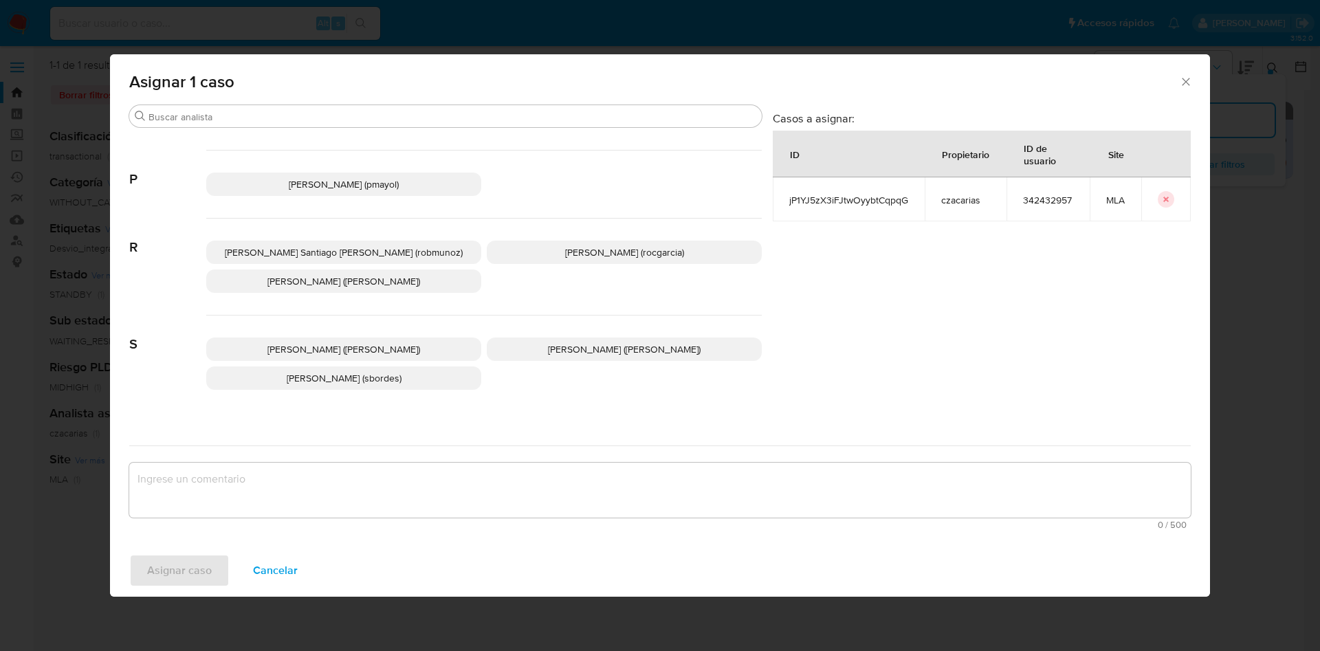
scroll to position [1258, 0]
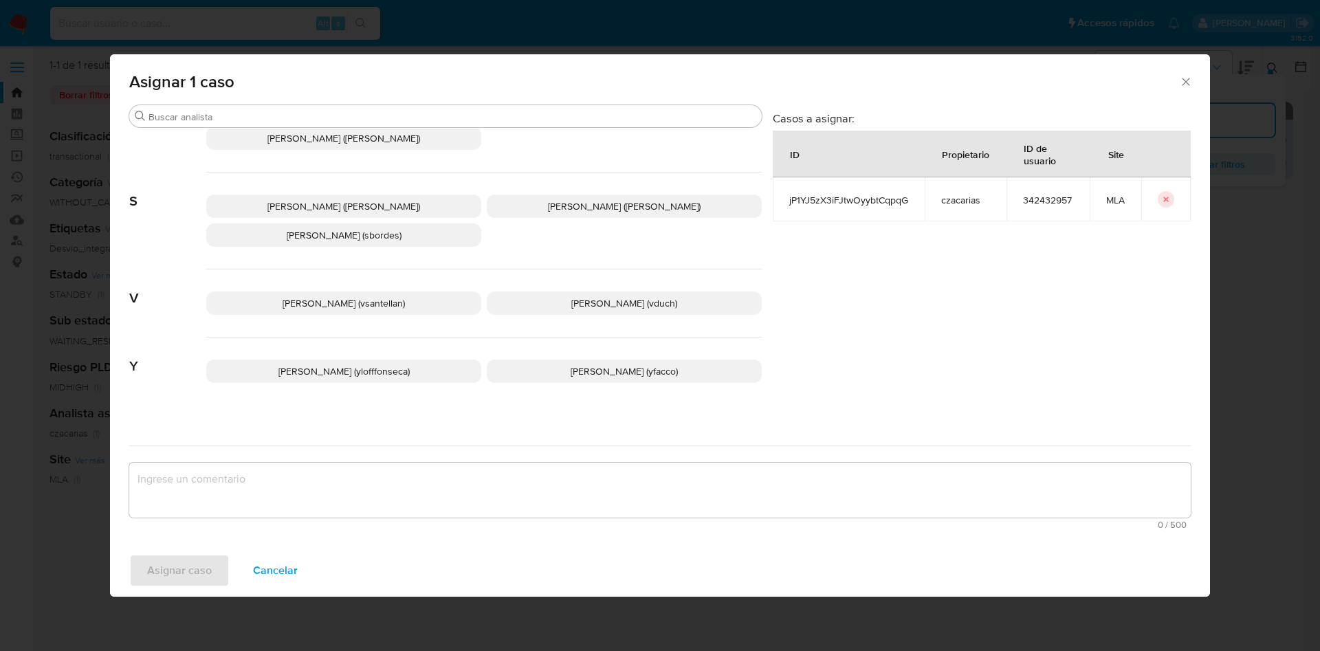
click at [602, 365] on span "Yesica Paola Facco (yfacco)" at bounding box center [624, 372] width 107 height 14
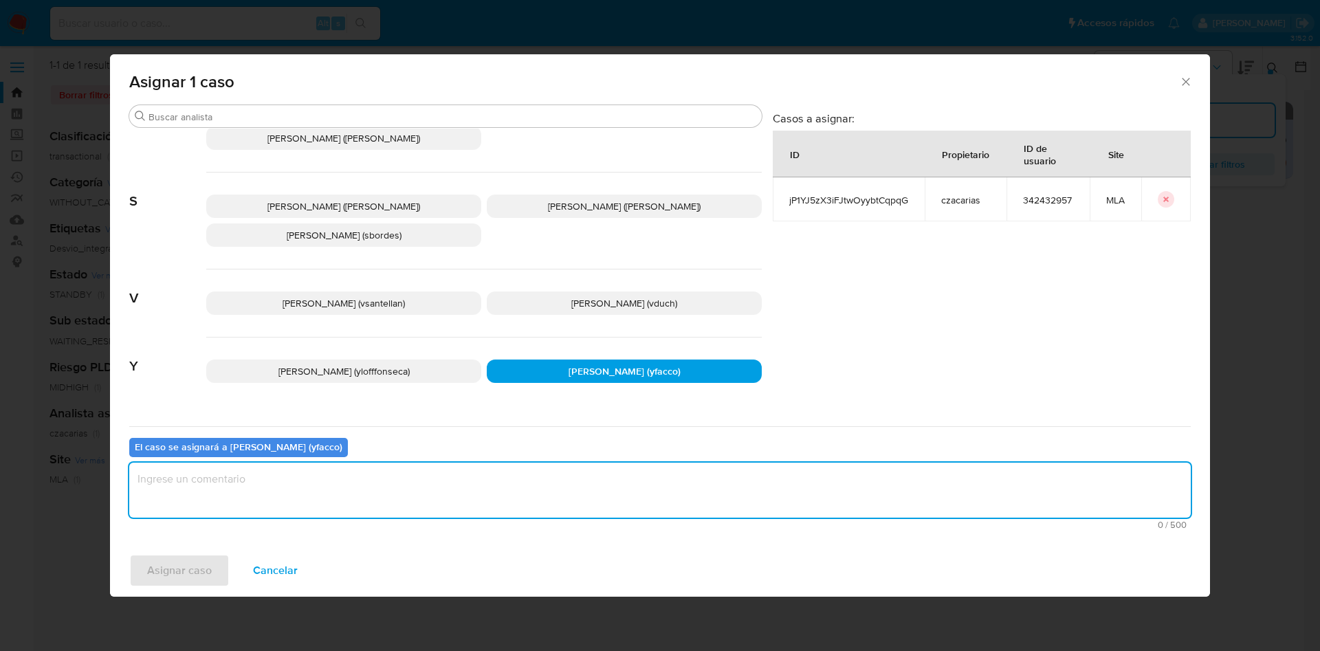
click at [395, 510] on textarea "assign-modal" at bounding box center [660, 490] width 1062 height 55
click at [247, 478] on textarea "assign-modal" at bounding box center [660, 490] width 1062 height 55
type textarea "c"
click at [224, 108] on div "Buscar" at bounding box center [445, 116] width 633 height 22
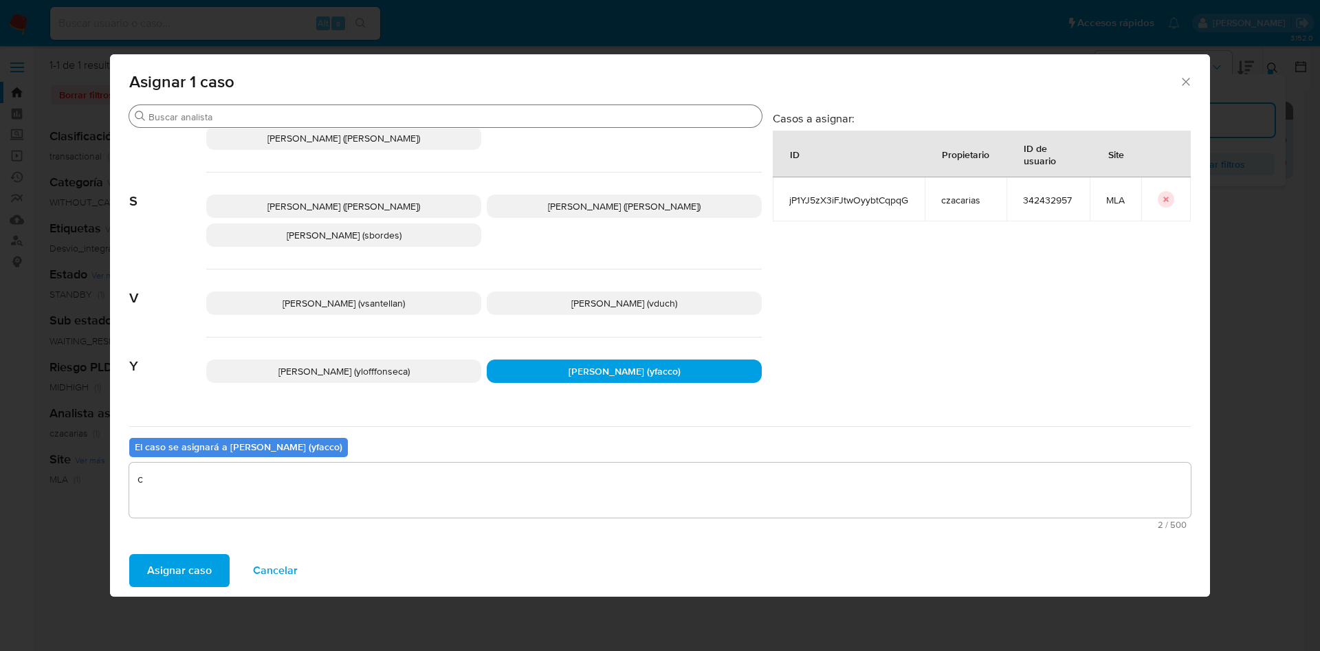
click at [224, 111] on input "Buscar" at bounding box center [453, 117] width 608 height 12
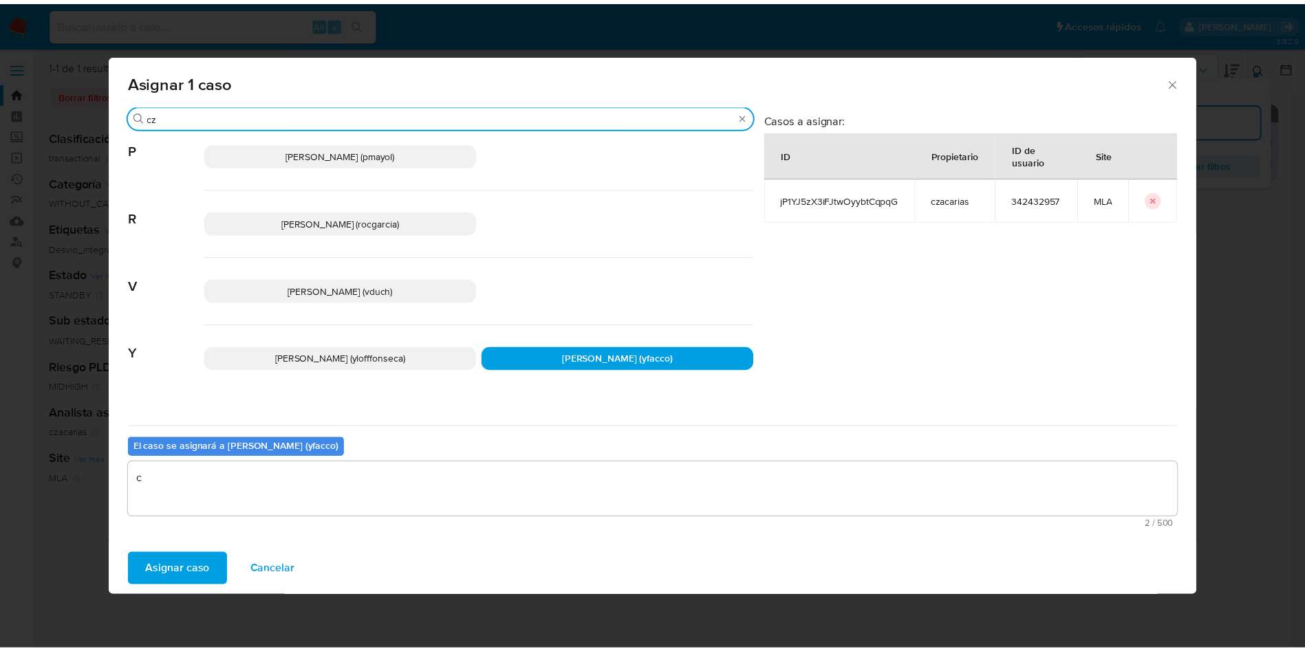
scroll to position [0, 0]
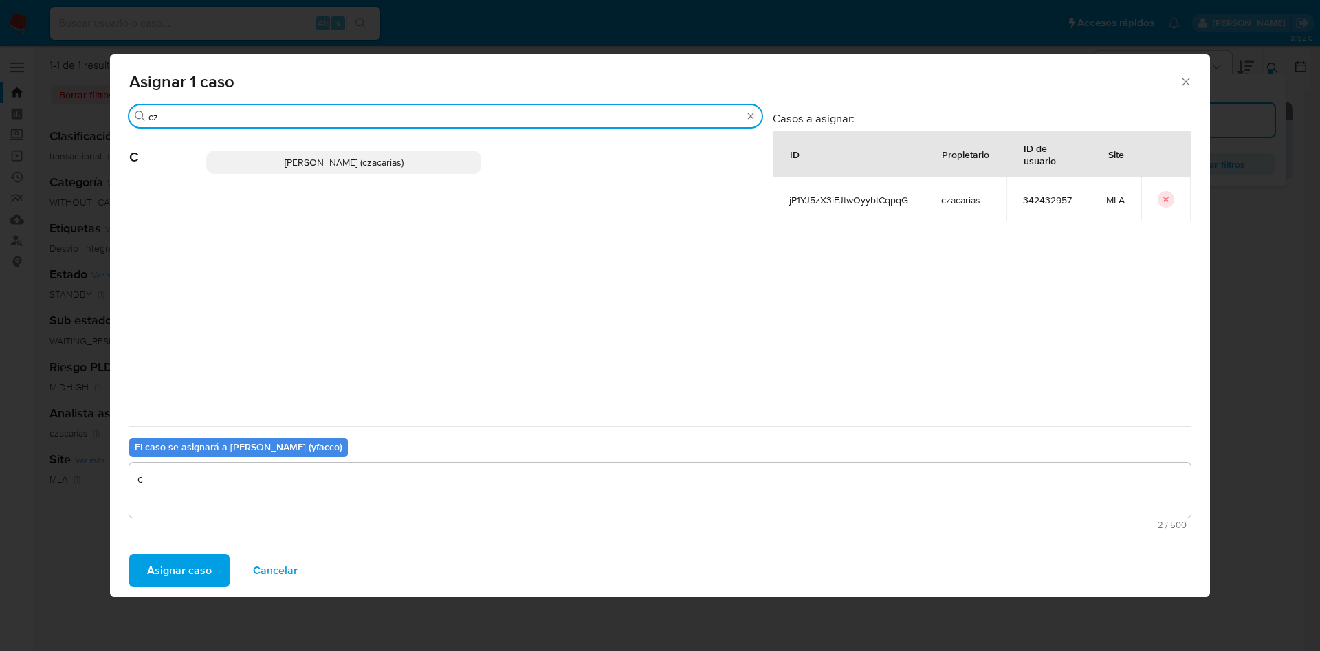
type input "cz"
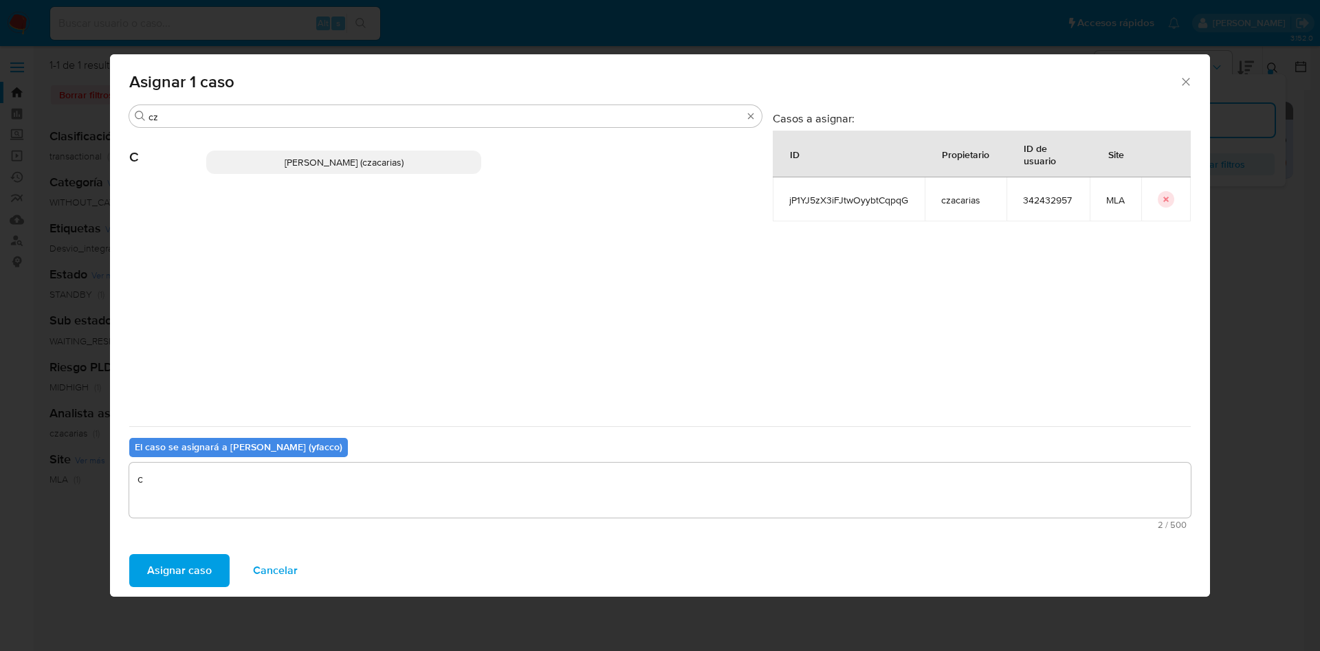
drag, startPoint x: 287, startPoint y: 173, endPoint x: 287, endPoint y: 161, distance: 11.7
click at [287, 172] on p "Cecilia Zacarias (czacarias)" at bounding box center [343, 162] width 275 height 23
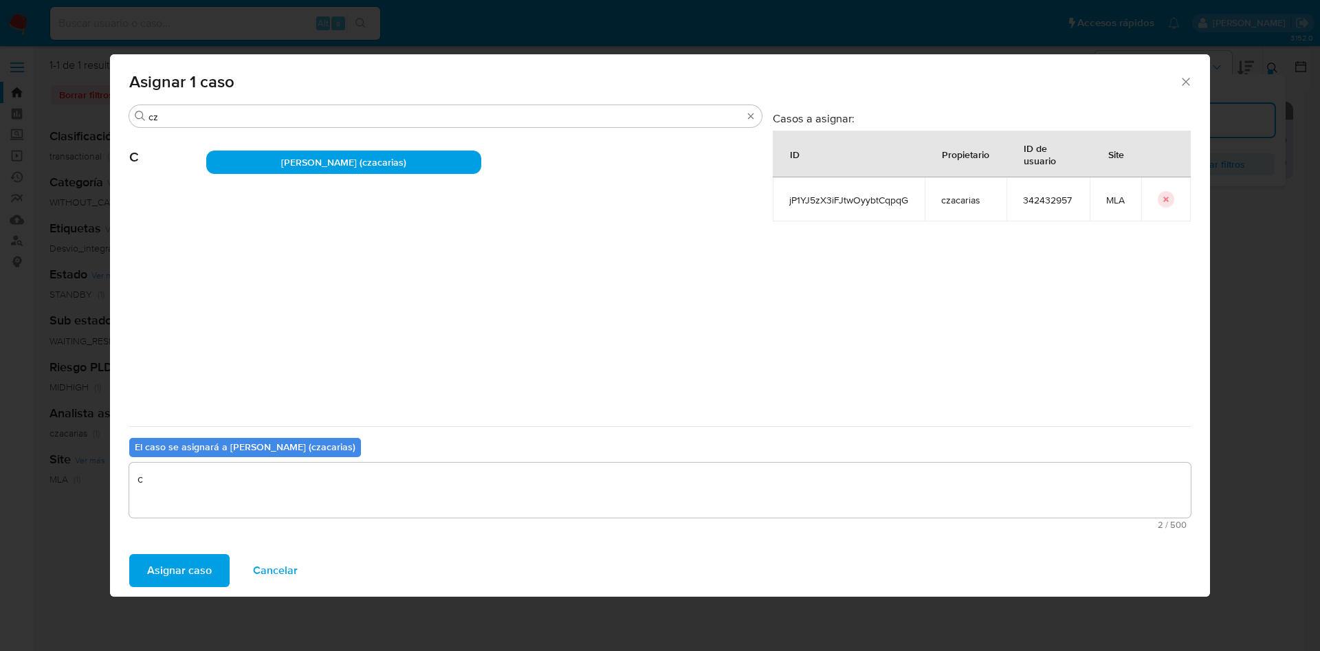
click at [287, 161] on span "Cecilia Zacarias (czacarias)" at bounding box center [343, 162] width 125 height 14
click at [217, 488] on textarea "c" at bounding box center [660, 490] width 1062 height 55
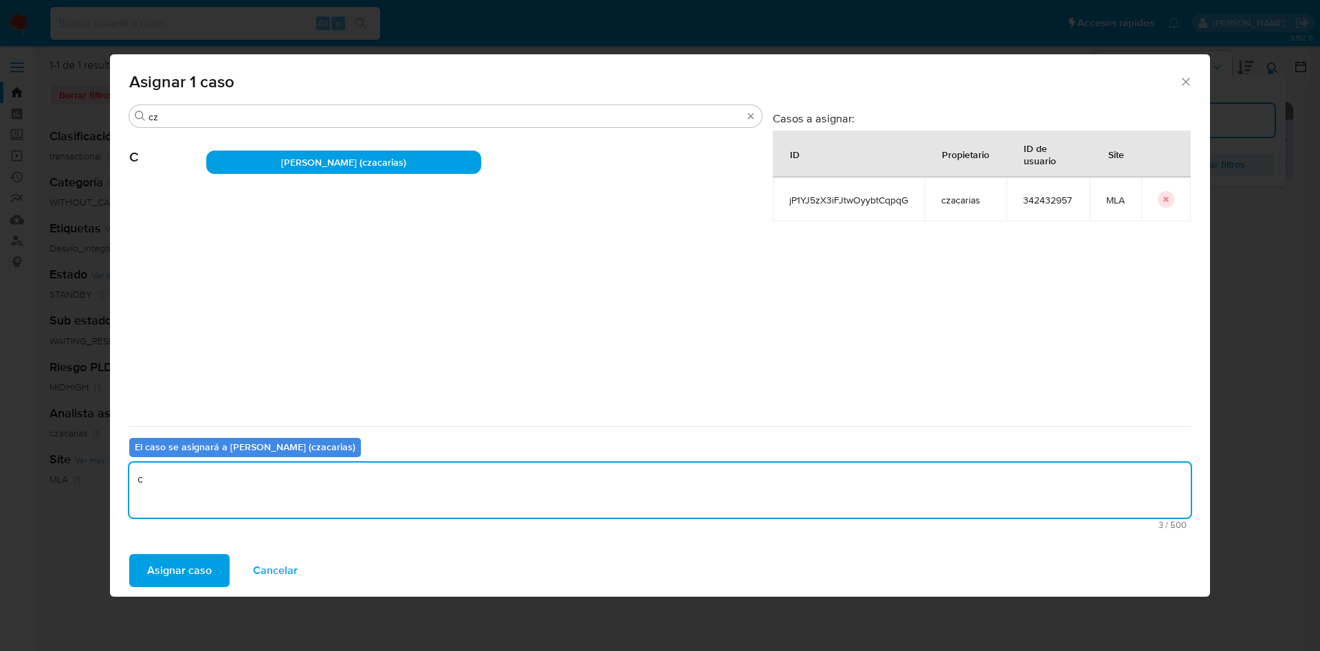
type textarea "c"
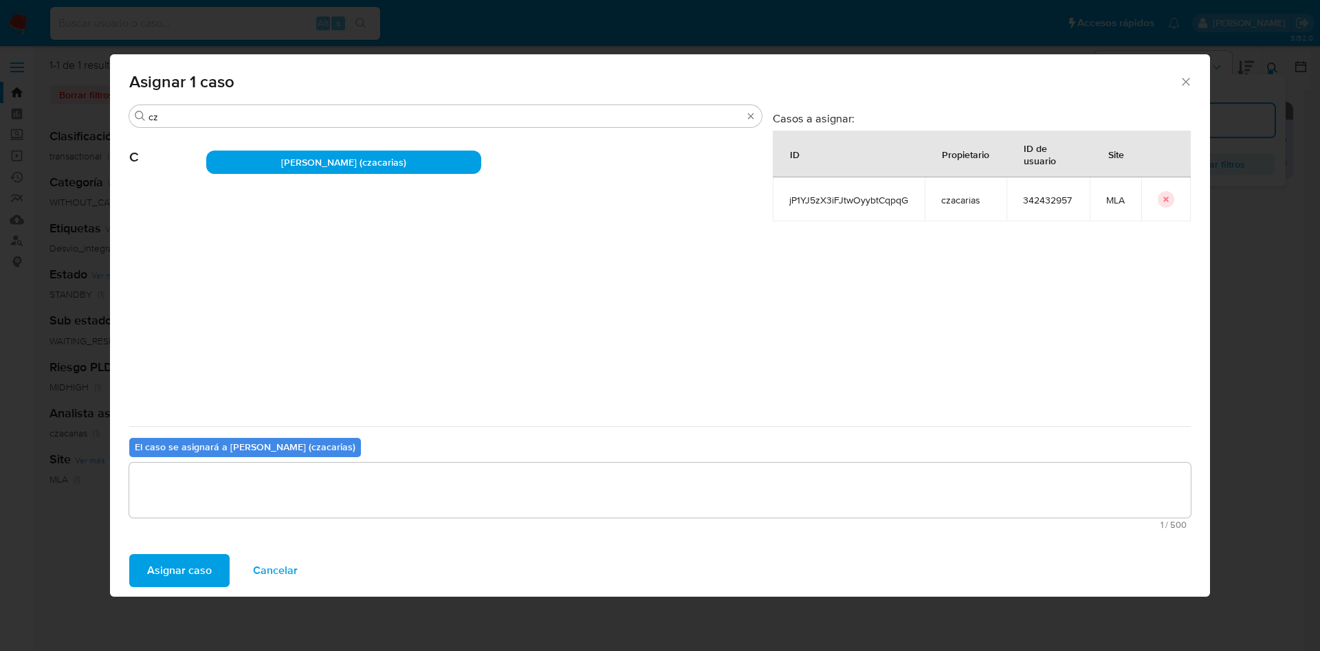
click at [171, 560] on span "Asignar caso" at bounding box center [179, 571] width 65 height 30
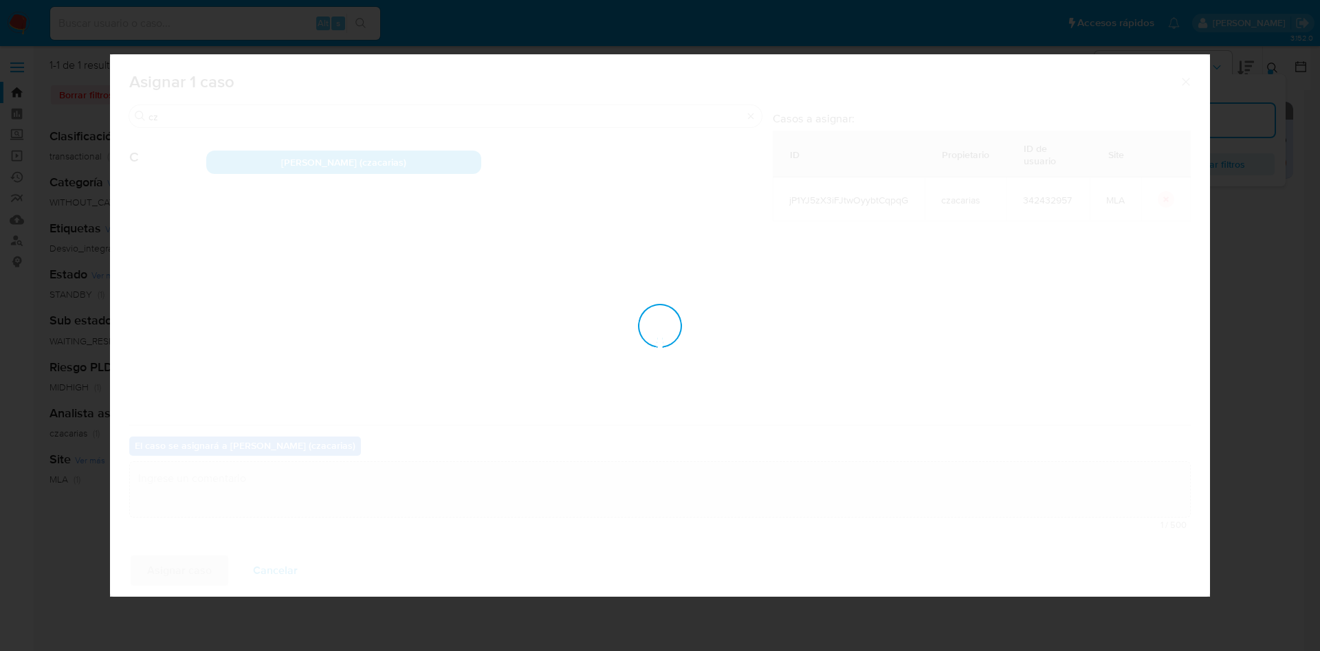
checkbox input "false"
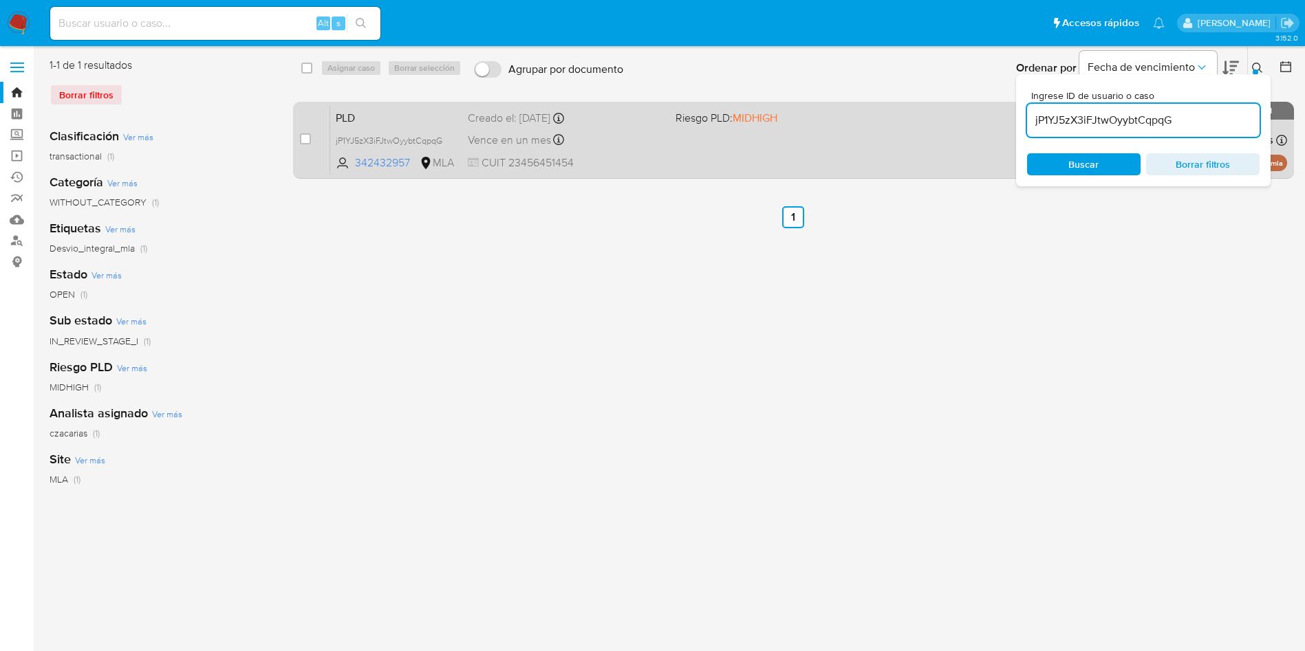
click at [547, 155] on span "CUIT 23456451454" at bounding box center [566, 162] width 197 height 15
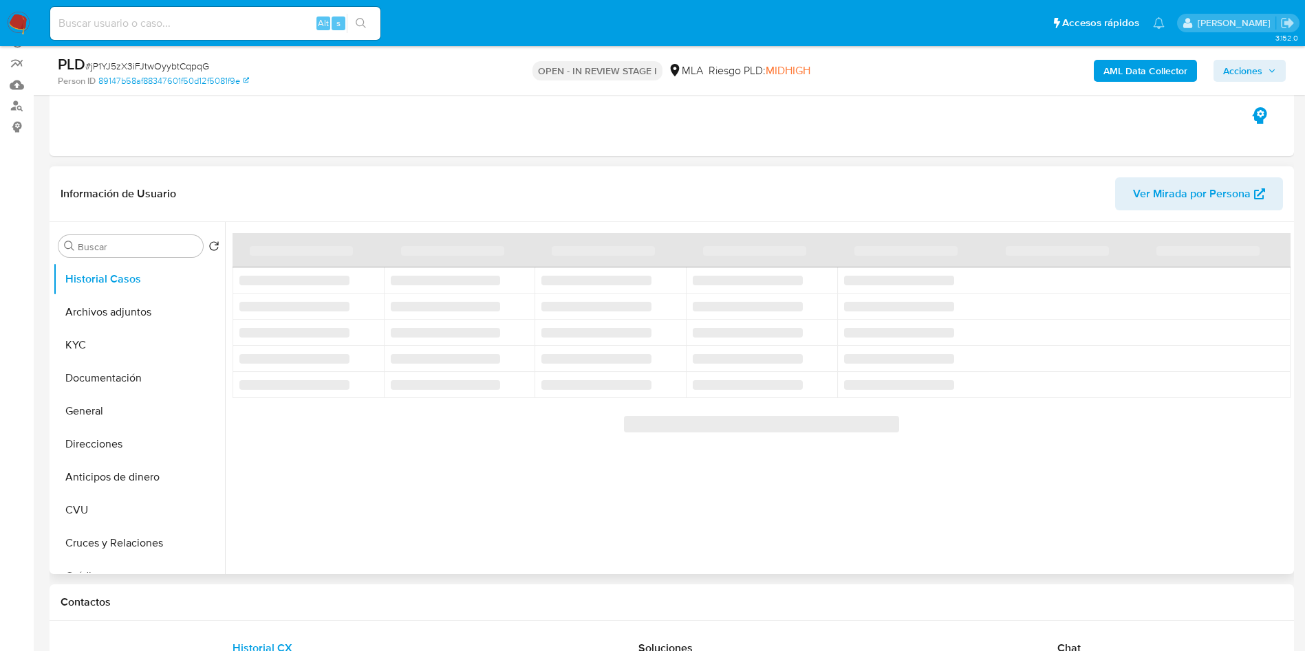
scroll to position [103, 0]
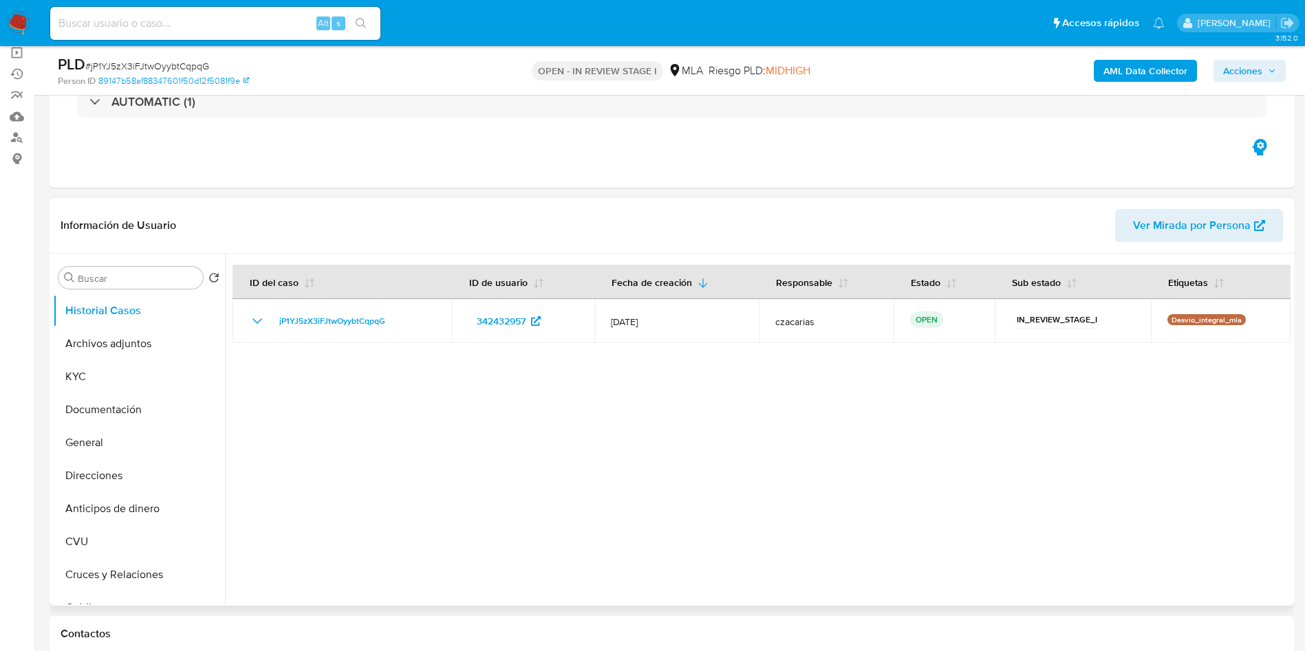
select select "10"
